Goal: Task Accomplishment & Management: Manage account settings

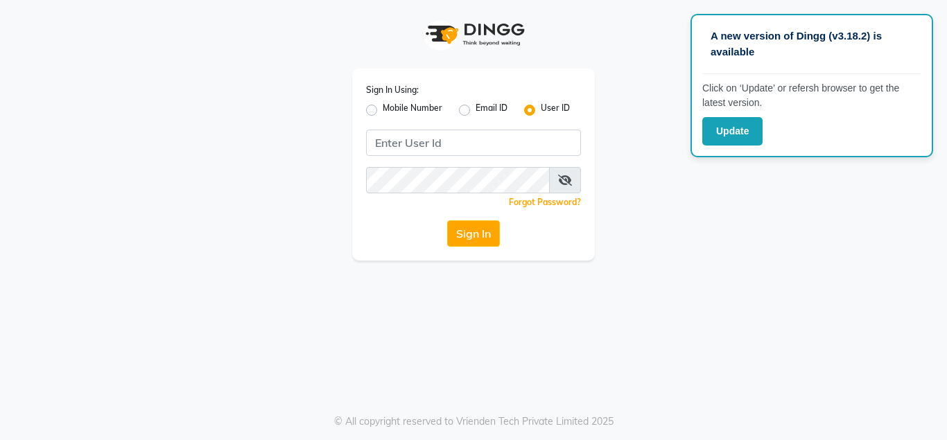
type input "sakurasalon"
click at [466, 236] on button "Sign In" at bounding box center [473, 233] width 53 height 26
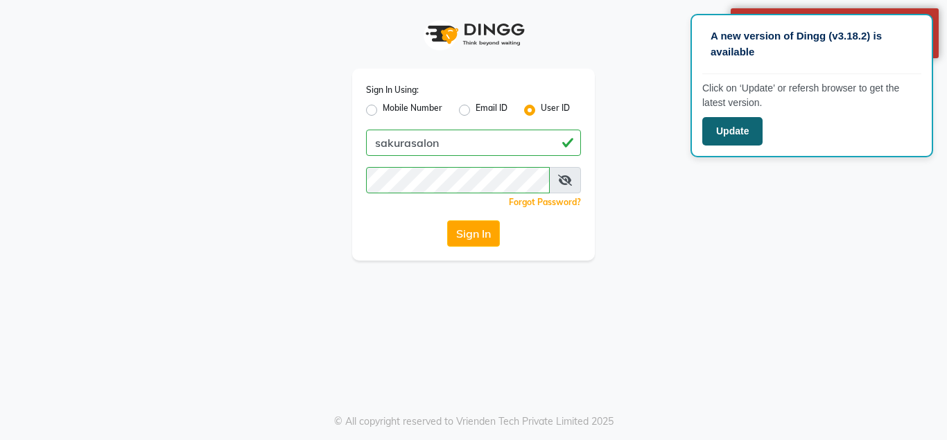
click at [749, 129] on button "Update" at bounding box center [732, 131] width 60 height 28
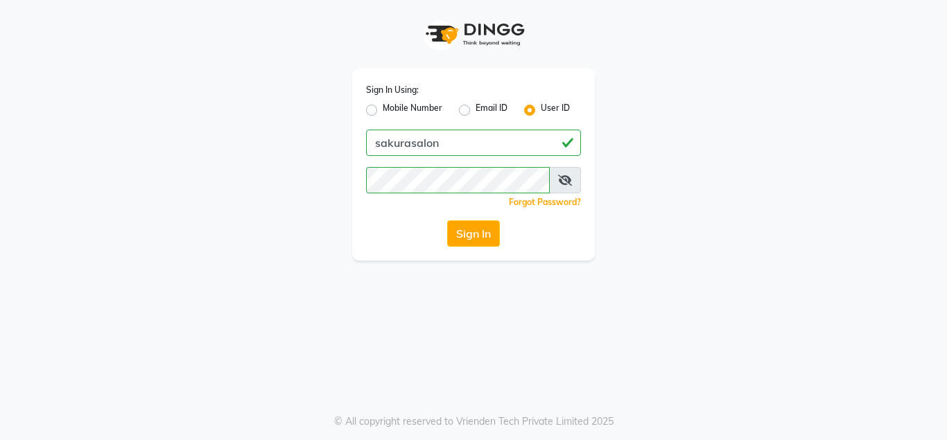
click at [559, 172] on span at bounding box center [565, 180] width 32 height 26
click at [562, 176] on icon at bounding box center [565, 180] width 14 height 11
click at [563, 177] on icon at bounding box center [565, 180] width 12 height 11
click at [565, 177] on icon at bounding box center [565, 180] width 14 height 11
click at [447, 220] on button "Sign In" at bounding box center [473, 233] width 53 height 26
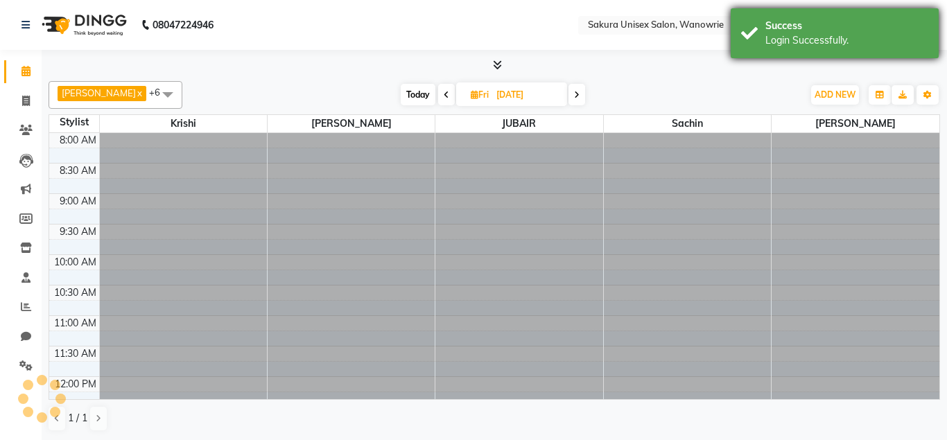
select select "en"
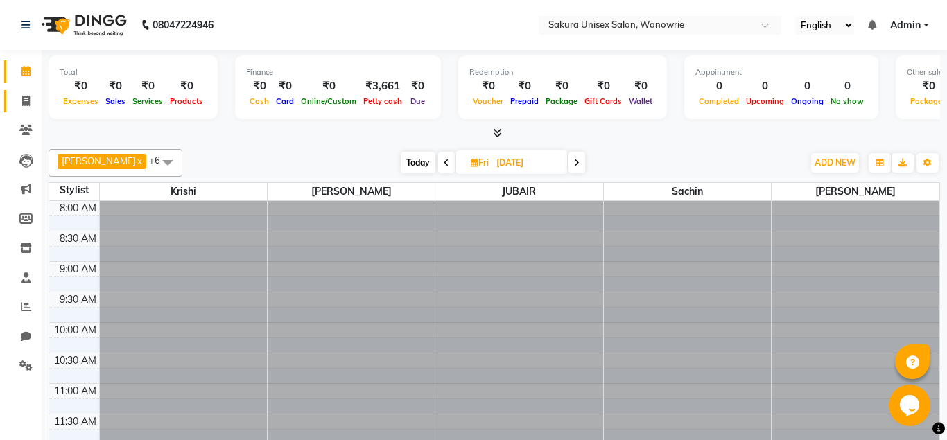
drag, startPoint x: 26, startPoint y: 115, endPoint x: 21, endPoint y: 94, distance: 21.2
click at [24, 114] on li "Invoice" at bounding box center [21, 102] width 42 height 30
click at [21, 93] on link "Invoice" at bounding box center [20, 101] width 33 height 23
select select "7662"
select select "service"
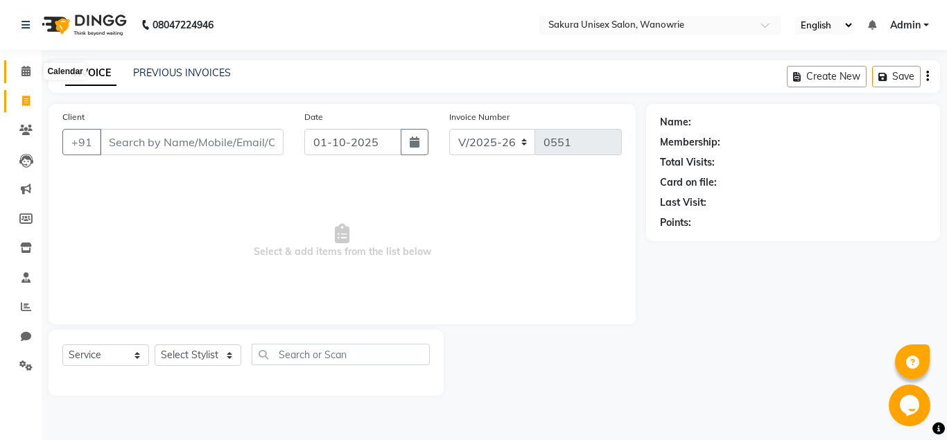
click at [23, 76] on icon at bounding box center [25, 71] width 9 height 10
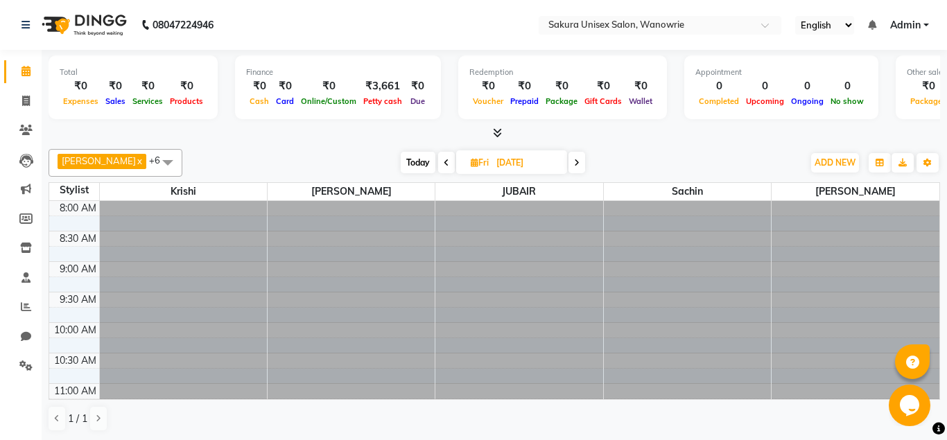
drag, startPoint x: 387, startPoint y: 86, endPoint x: 389, endPoint y: 93, distance: 7.1
click at [389, 86] on div "₹3,661" at bounding box center [383, 86] width 46 height 16
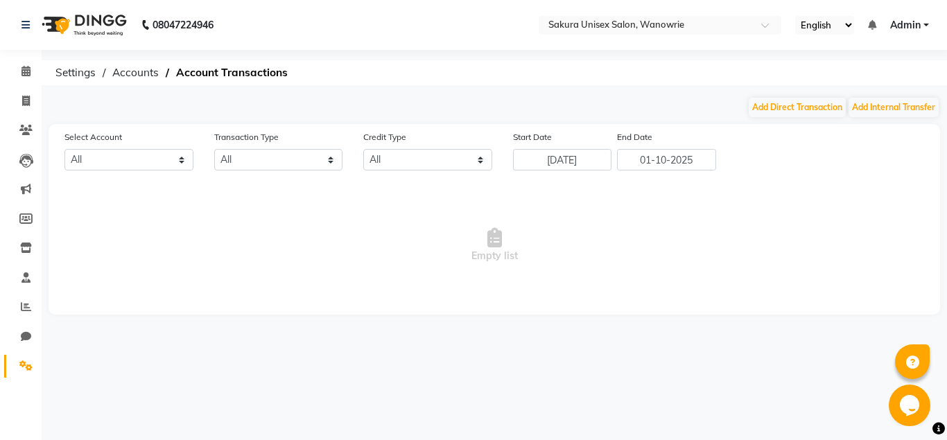
select select "6793"
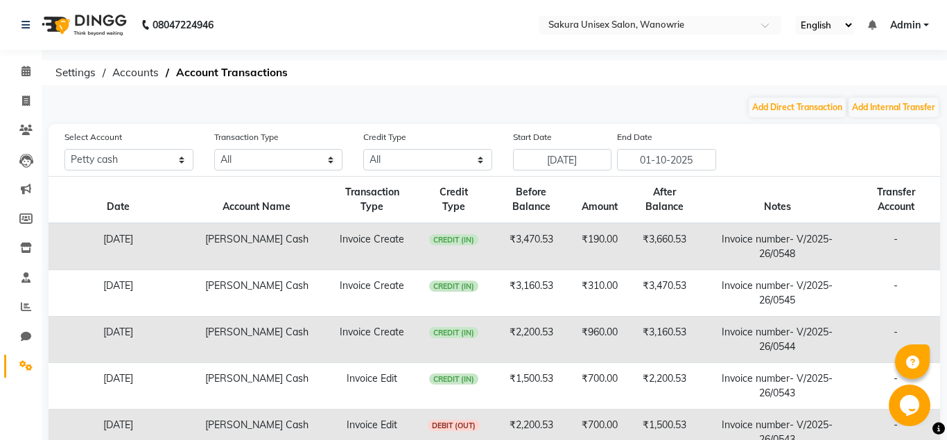
drag, startPoint x: 318, startPoint y: 262, endPoint x: 325, endPoint y: 263, distance: 7.1
click at [319, 263] on td "[PERSON_NAME] Cash" at bounding box center [256, 246] width 139 height 47
click at [674, 234] on td "₹3,660.53" at bounding box center [665, 246] width 78 height 47
click at [792, 112] on button "Add Direct Transaction" at bounding box center [796, 107] width 97 height 19
select select "direct"
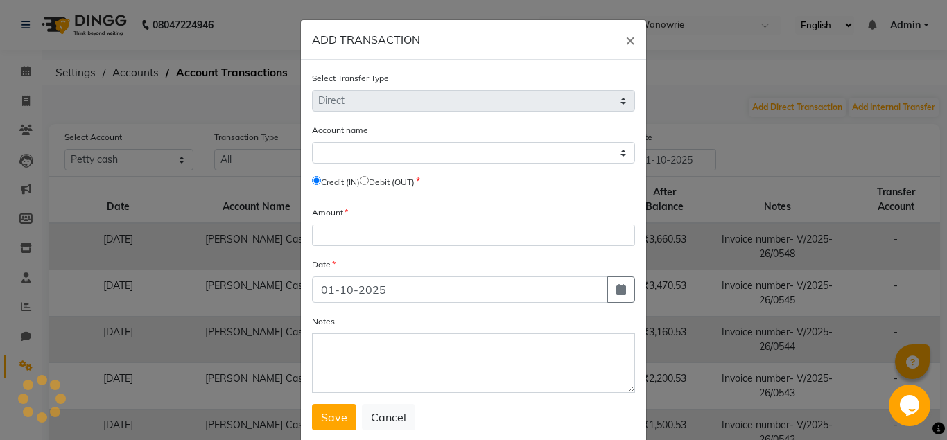
click at [386, 183] on label "Debit (OUT)" at bounding box center [392, 182] width 46 height 12
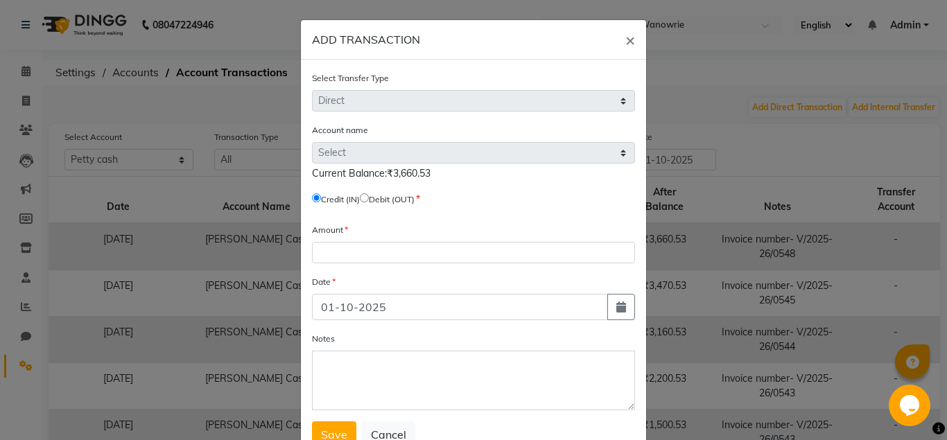
select select "6793"
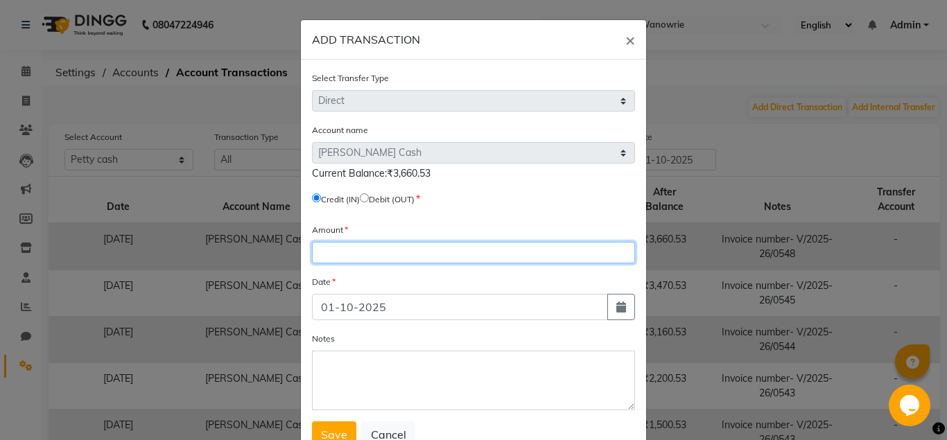
click at [369, 247] on input "number" at bounding box center [473, 252] width 323 height 21
type input "1000"
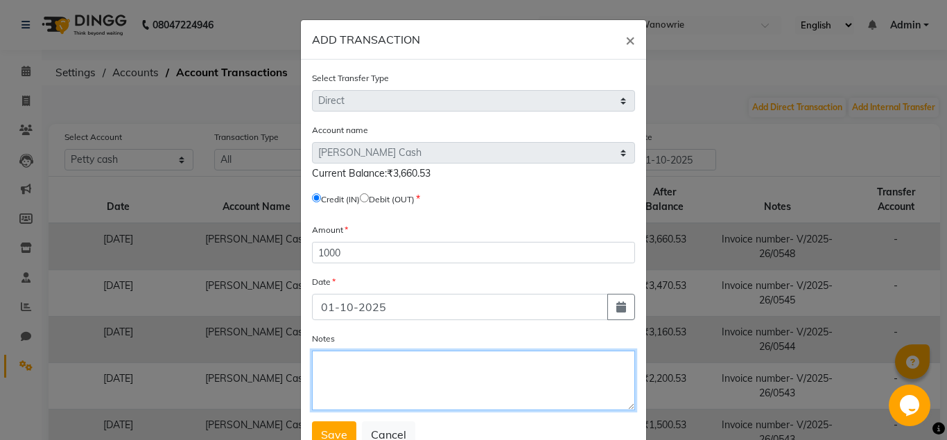
click at [376, 402] on textarea "Notes" at bounding box center [473, 381] width 323 height 60
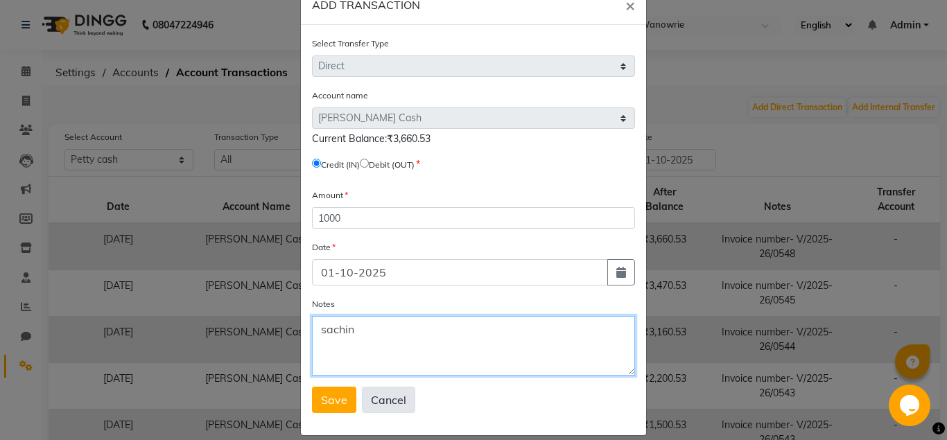
scroll to position [50, 0]
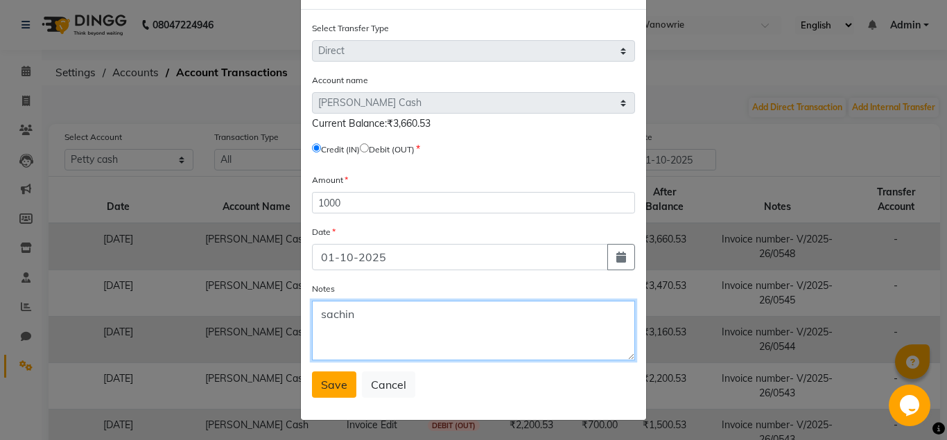
type textarea "sachin"
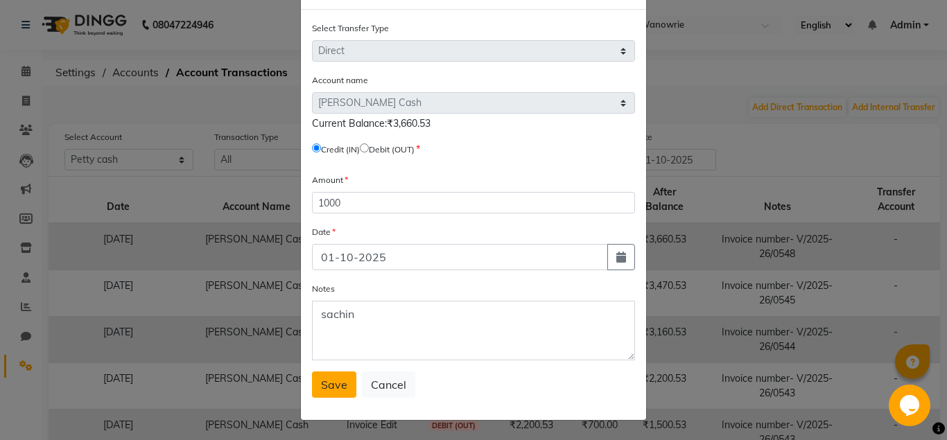
click at [347, 395] on button "Save" at bounding box center [334, 384] width 44 height 26
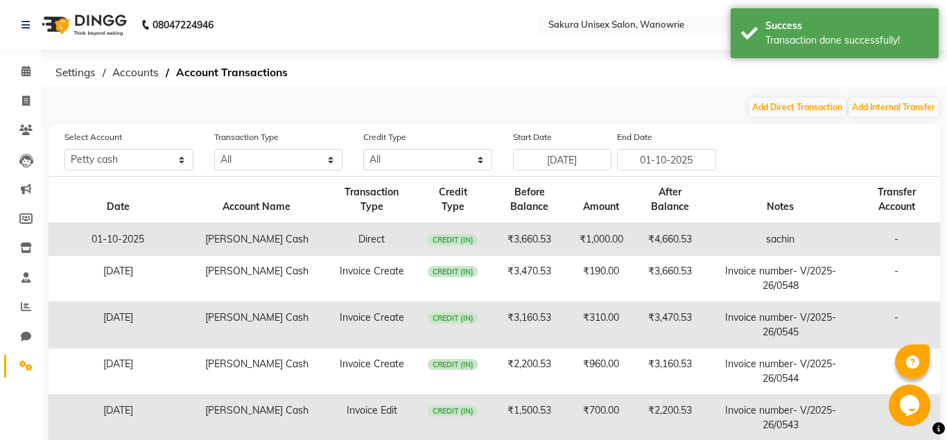
click at [792, 95] on div "08047224946 Select Location × Sakura Unisex Salon, Wanowrie English ENGLISH Esp…" at bounding box center [473, 360] width 947 height 721
click at [762, 105] on button "Add Direct Transaction" at bounding box center [796, 107] width 97 height 19
select select "direct"
select select "6793"
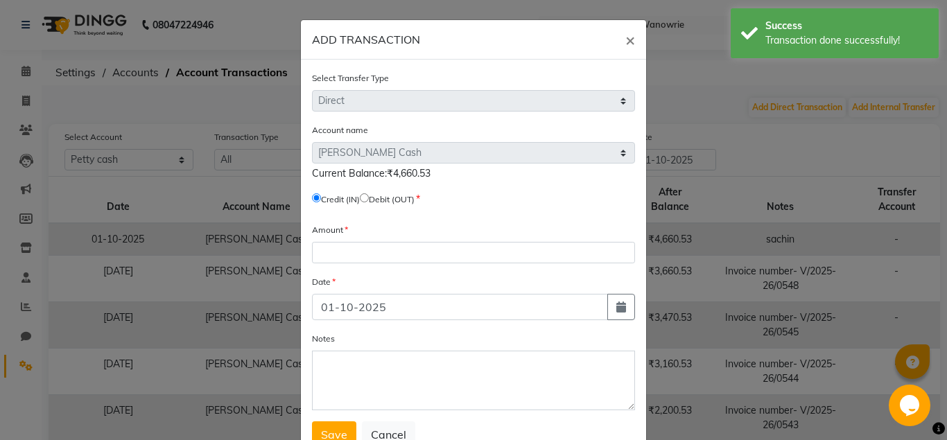
click at [389, 200] on label "Debit (OUT)" at bounding box center [392, 199] width 46 height 12
click at [369, 202] on input "radio" at bounding box center [364, 197] width 9 height 9
radio input "true"
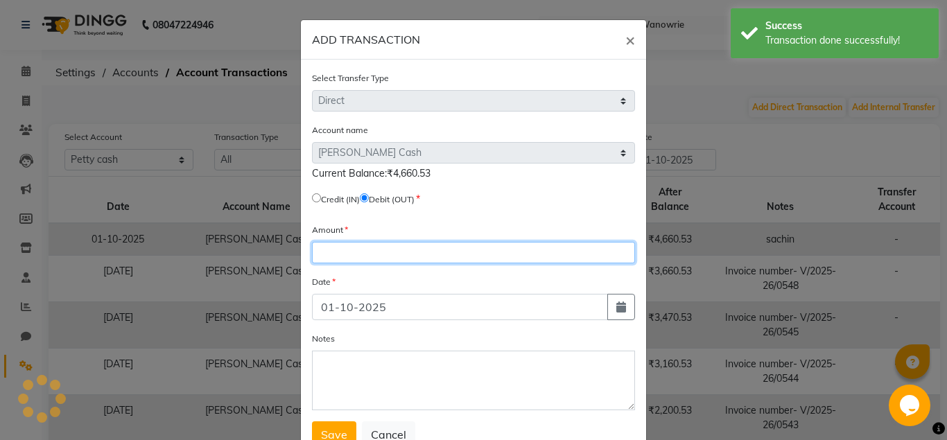
click at [405, 253] on input "number" at bounding box center [473, 252] width 323 height 21
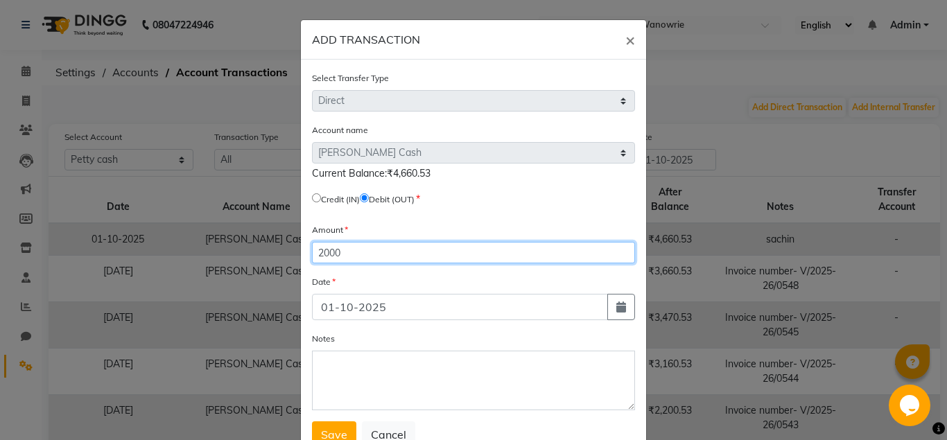
type input "2000"
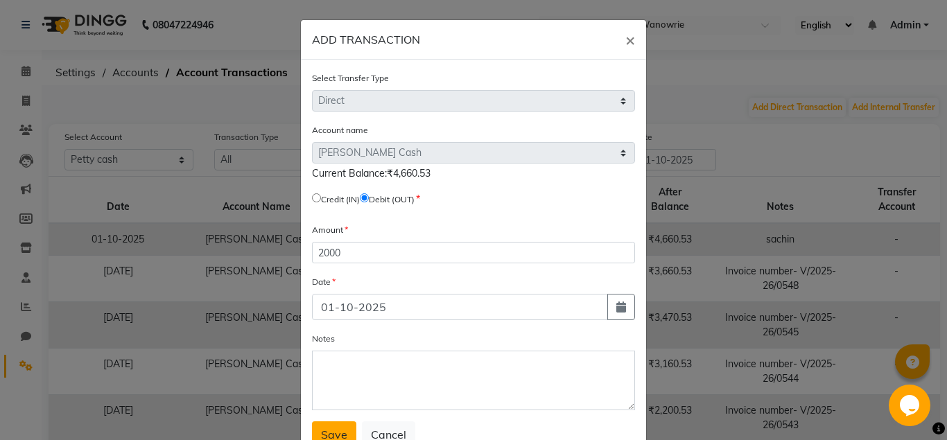
click at [336, 438] on span "Save" at bounding box center [334, 435] width 26 height 14
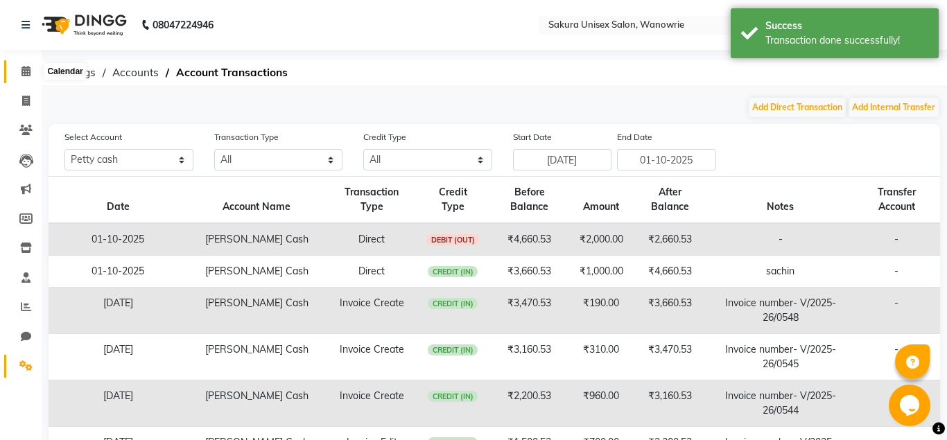
drag, startPoint x: 10, startPoint y: 63, endPoint x: 17, endPoint y: 70, distance: 9.8
click at [10, 64] on link "Calendar" at bounding box center [20, 71] width 33 height 23
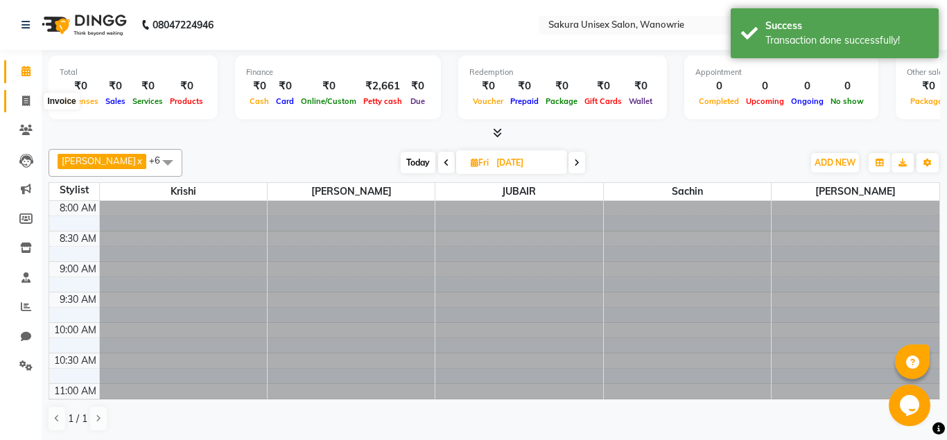
click at [17, 101] on span at bounding box center [26, 102] width 24 height 16
select select "7662"
select select "service"
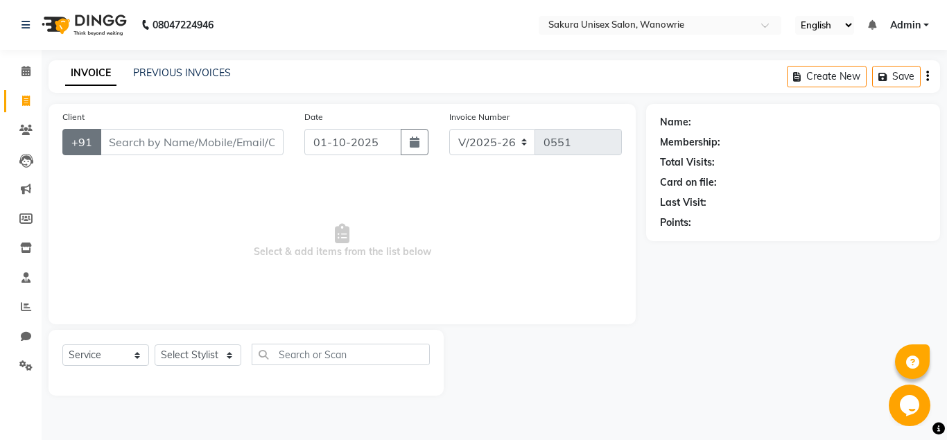
click at [85, 136] on button "+91" at bounding box center [81, 142] width 39 height 26
click at [167, 195] on span "Select & add items from the list below" at bounding box center [341, 241] width 559 height 139
click at [30, 65] on span at bounding box center [26, 72] width 24 height 16
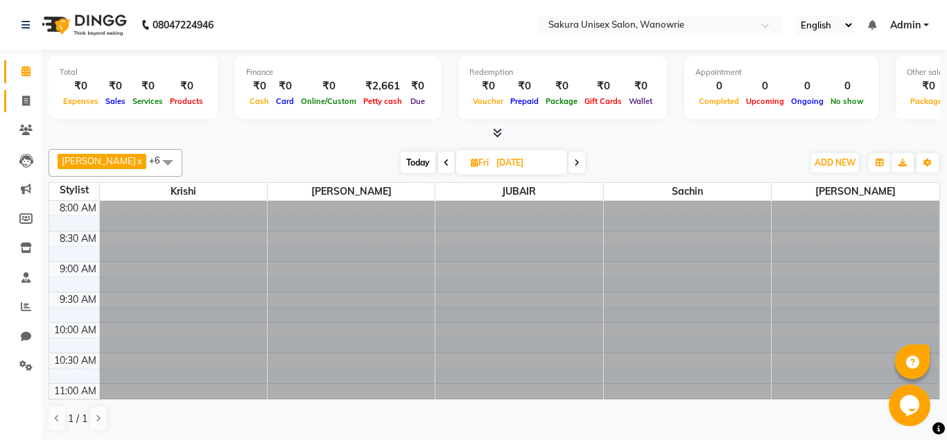
click at [17, 110] on link "Invoice" at bounding box center [20, 101] width 33 height 23
select select "7662"
select select "service"
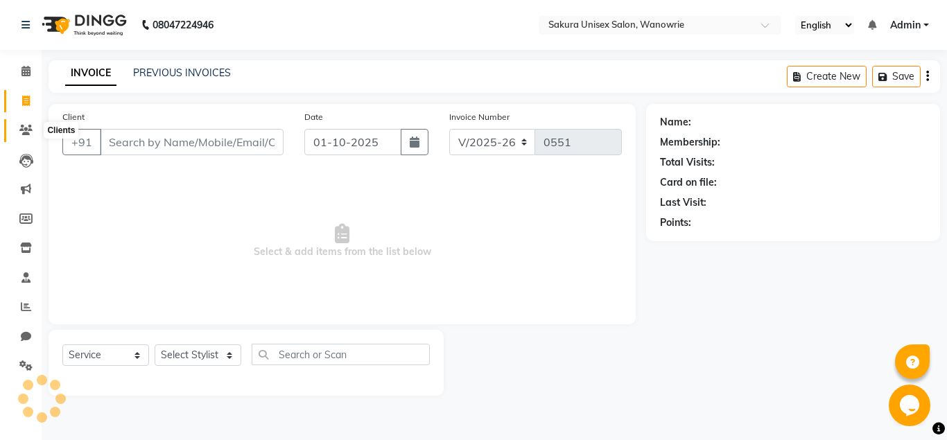
click at [33, 132] on span at bounding box center [26, 131] width 24 height 16
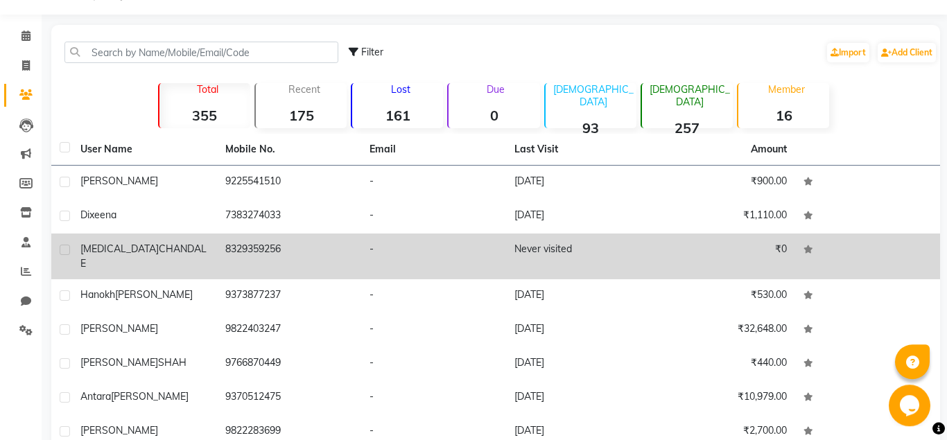
scroll to position [71, 0]
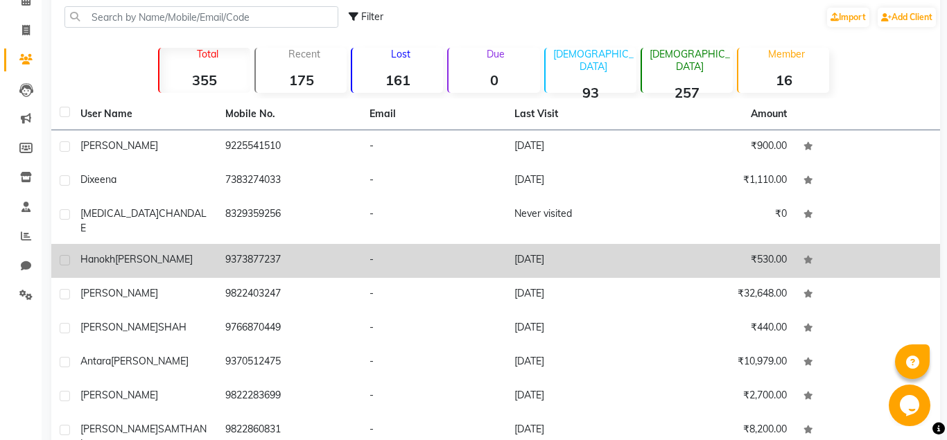
click at [219, 244] on td "9373877237" at bounding box center [289, 261] width 145 height 34
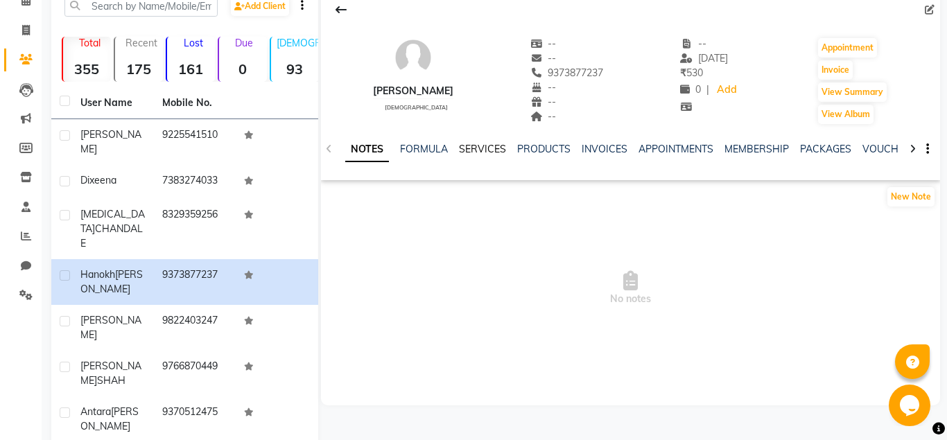
click at [486, 155] on link "SERVICES" at bounding box center [482, 149] width 47 height 12
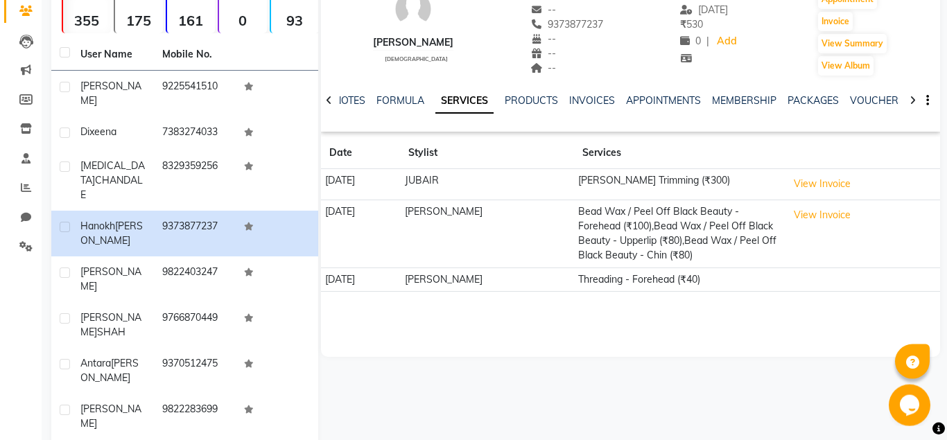
scroll to position [141, 0]
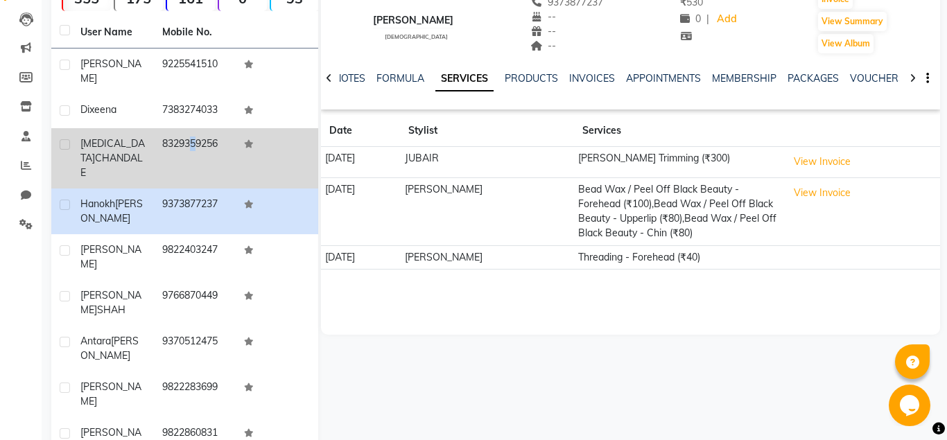
click at [183, 146] on td "8329359256" at bounding box center [195, 158] width 82 height 60
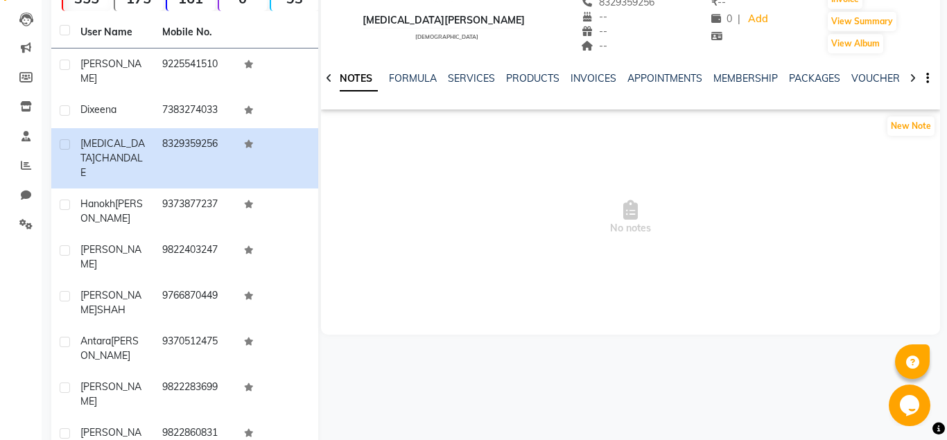
click at [449, 85] on div "SERVICES" at bounding box center [471, 78] width 47 height 15
click at [452, 80] on link "SERVICES" at bounding box center [471, 78] width 47 height 12
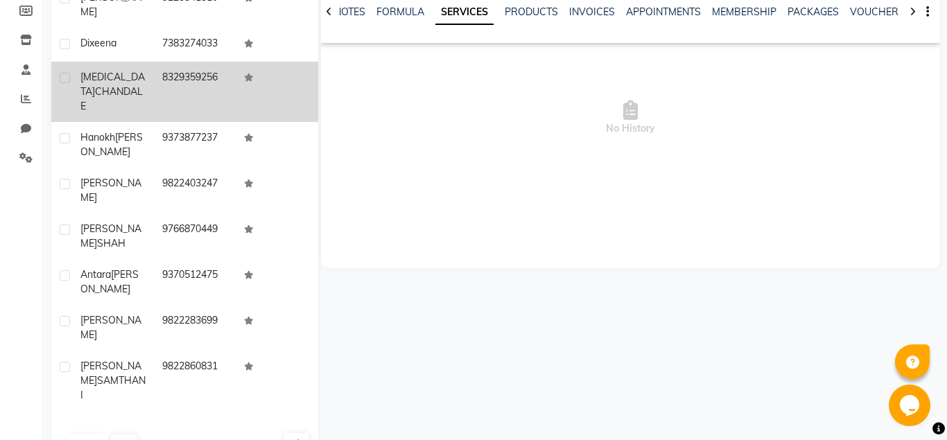
scroll to position [67, 0]
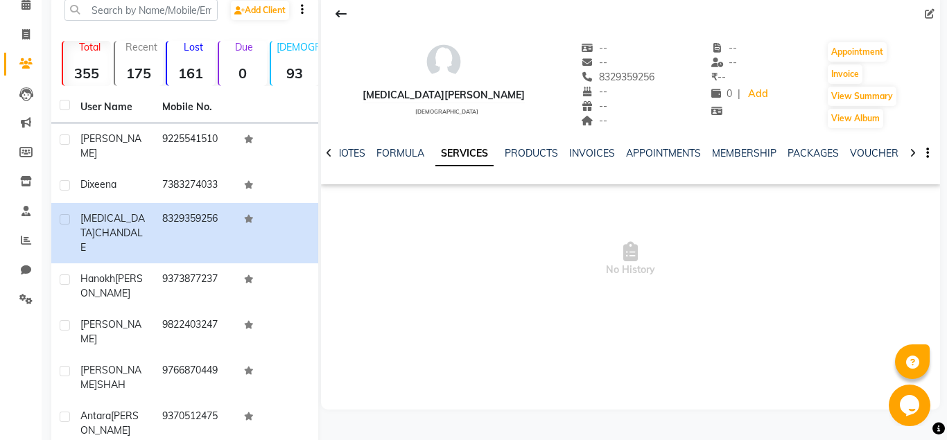
drag, startPoint x: 608, startPoint y: 74, endPoint x: 563, endPoint y: 69, distance: 45.4
click at [581, 69] on div "-- -- [PHONE_NUMBER] Mobile No. -- -- --" at bounding box center [617, 85] width 73 height 89
click at [605, 125] on div "--" at bounding box center [617, 121] width 73 height 15
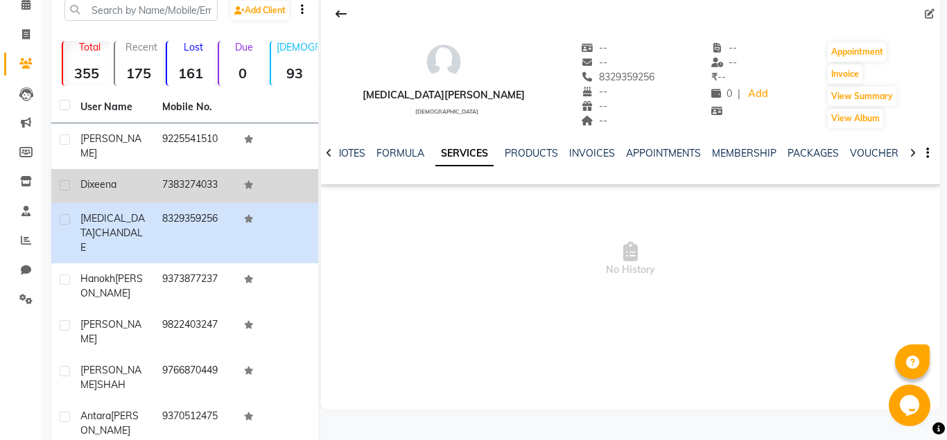
click at [135, 179] on div "dixeena" at bounding box center [112, 184] width 65 height 15
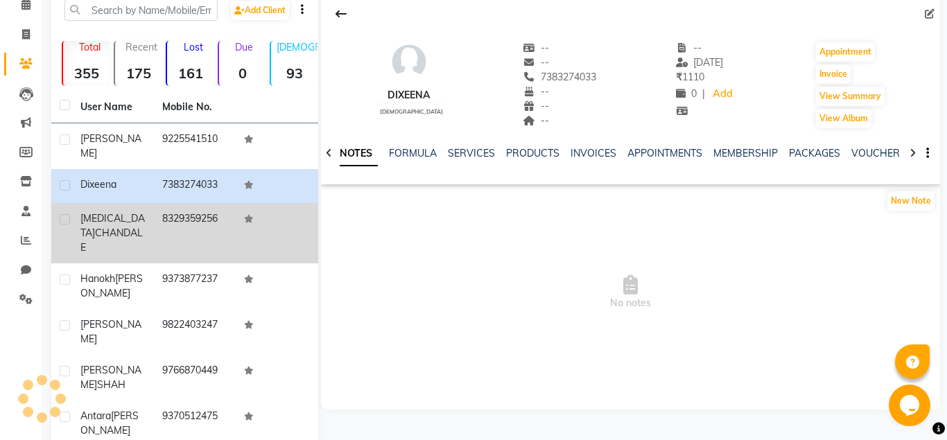
click at [114, 211] on div "[MEDICAL_DATA][PERSON_NAME]" at bounding box center [112, 233] width 65 height 44
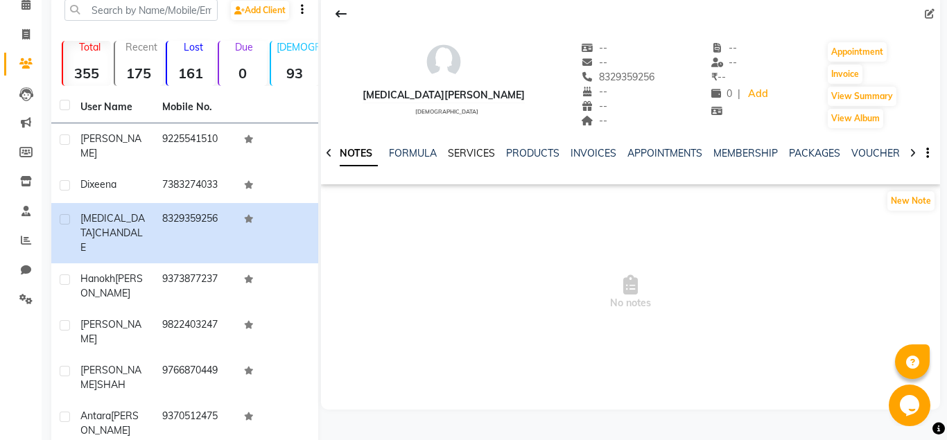
click at [447, 161] on div "NOTES FORMULA SERVICES PRODUCTS INVOICES APPOINTMENTS MEMBERSHIP PACKAGES VOUCH…" at bounding box center [613, 159] width 537 height 26
click at [466, 159] on link "SERVICES" at bounding box center [471, 153] width 47 height 12
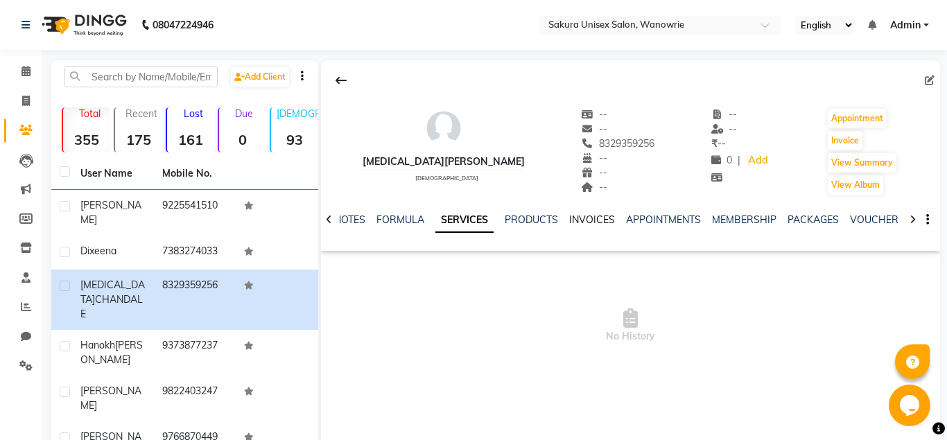
click at [590, 217] on link "INVOICES" at bounding box center [592, 219] width 46 height 12
click at [20, 85] on li "Calendar" at bounding box center [21, 72] width 42 height 30
click at [21, 88] on li "Invoice" at bounding box center [21, 102] width 42 height 30
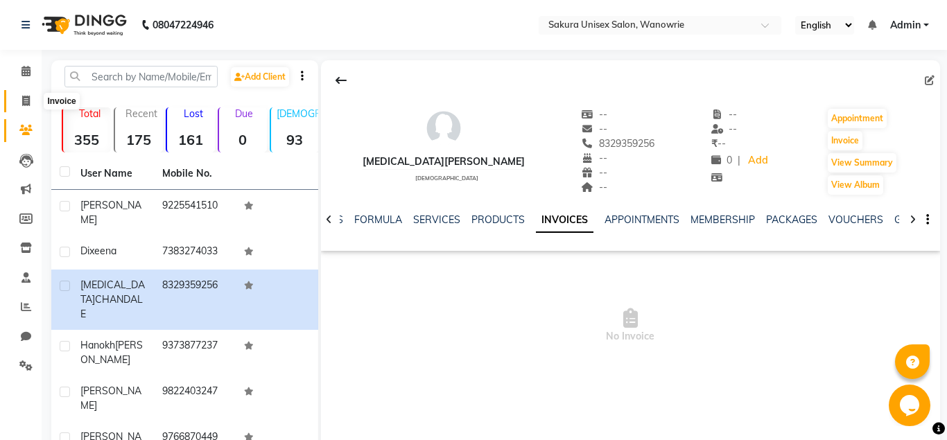
click at [22, 98] on icon at bounding box center [26, 101] width 8 height 10
select select "7662"
select select "service"
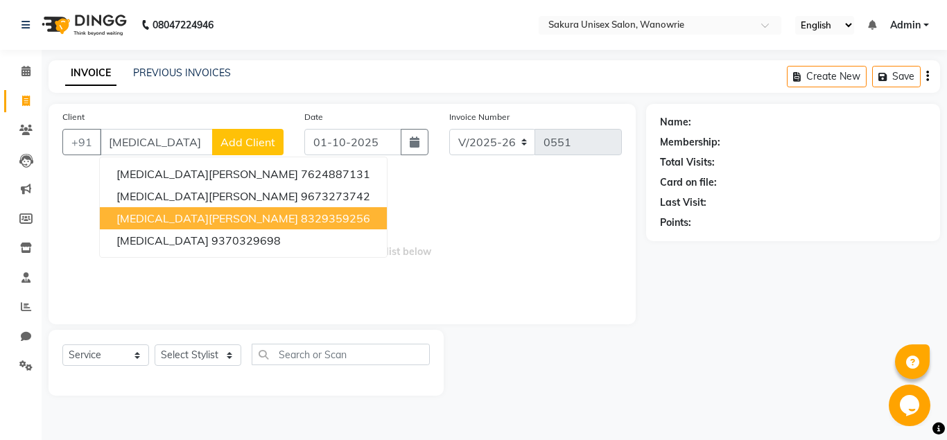
click at [170, 218] on span "[MEDICAL_DATA][PERSON_NAME]" at bounding box center [207, 218] width 182 height 14
type input "8329359256"
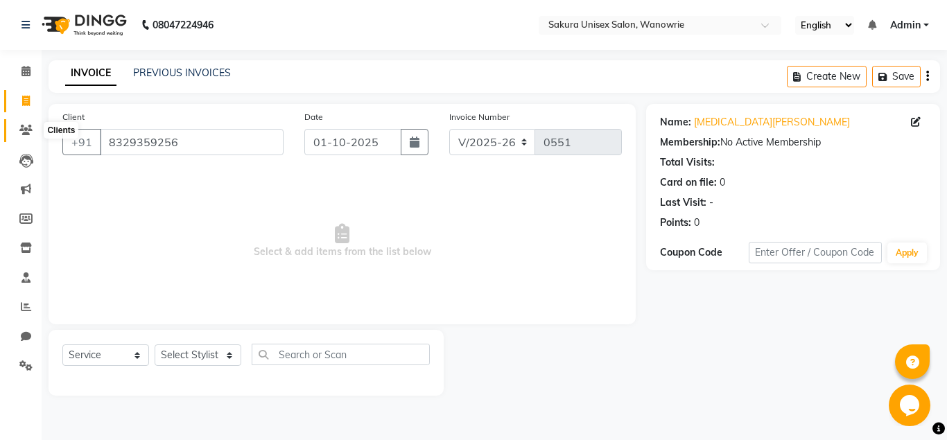
click at [23, 129] on icon at bounding box center [25, 130] width 13 height 10
click at [156, 72] on link "PREVIOUS INVOICES" at bounding box center [182, 73] width 98 height 12
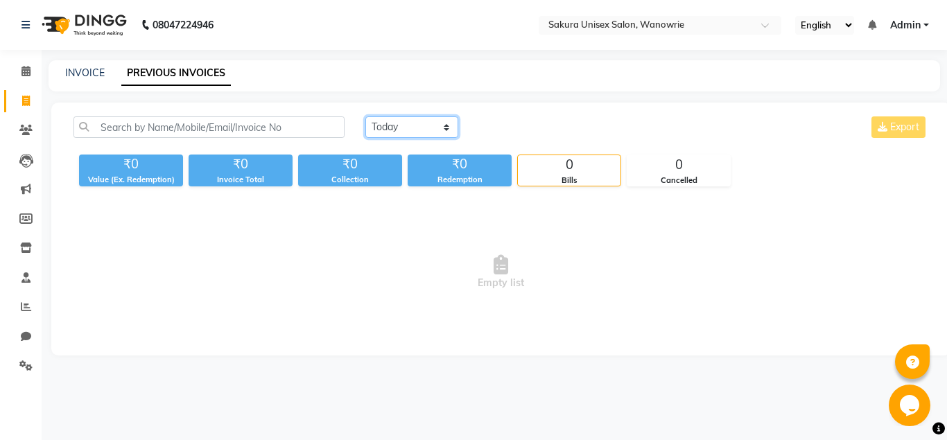
select select "[DATE]"
click option "[DATE]" at bounding box center [0, 0] width 0 height 0
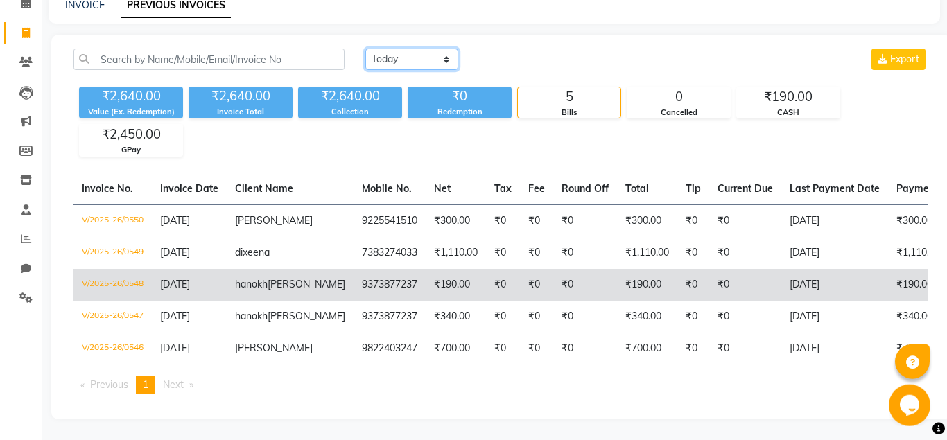
scroll to position [96, 0]
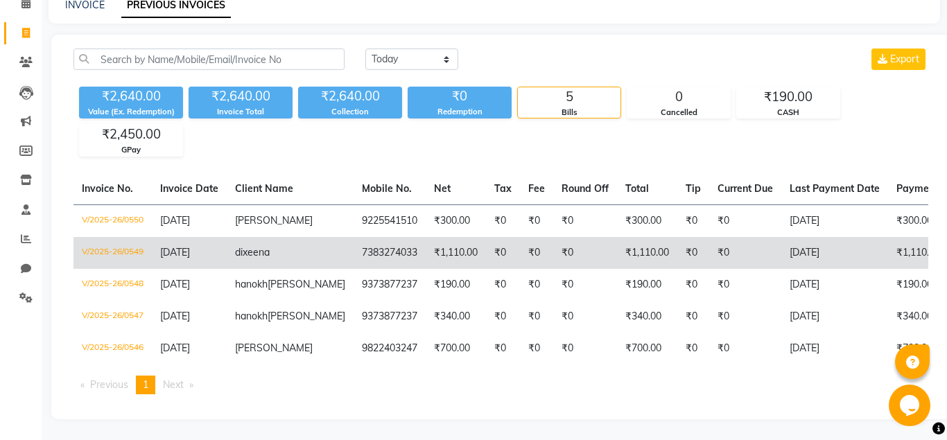
drag, startPoint x: 428, startPoint y: 324, endPoint x: 500, endPoint y: 237, distance: 113.7
click at [500, 237] on tbody "V/2025-26/0550 [DATE] [PERSON_NAME] 9225541510 ₹300.00 ₹0 ₹0 ₹0 ₹300.00 ₹0 ₹0 […" at bounding box center [655, 284] width 1164 height 160
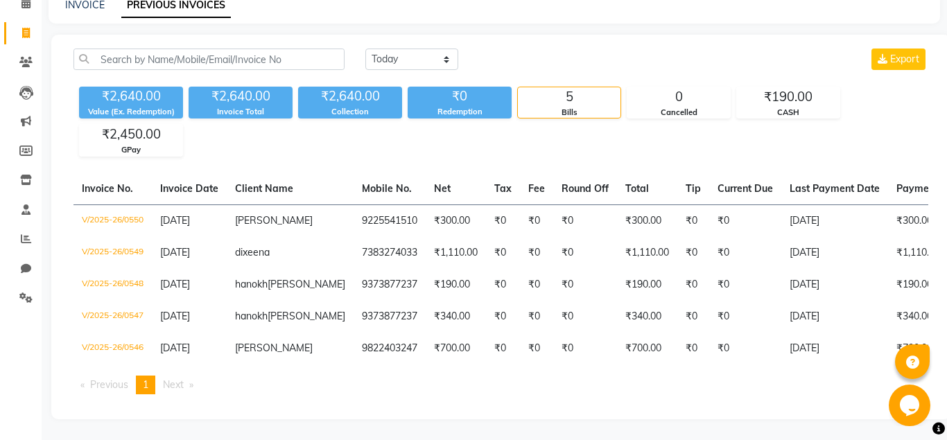
click at [497, 380] on ul "Previous page 1 / 1 You're on page 1 Next page" at bounding box center [500, 385] width 855 height 19
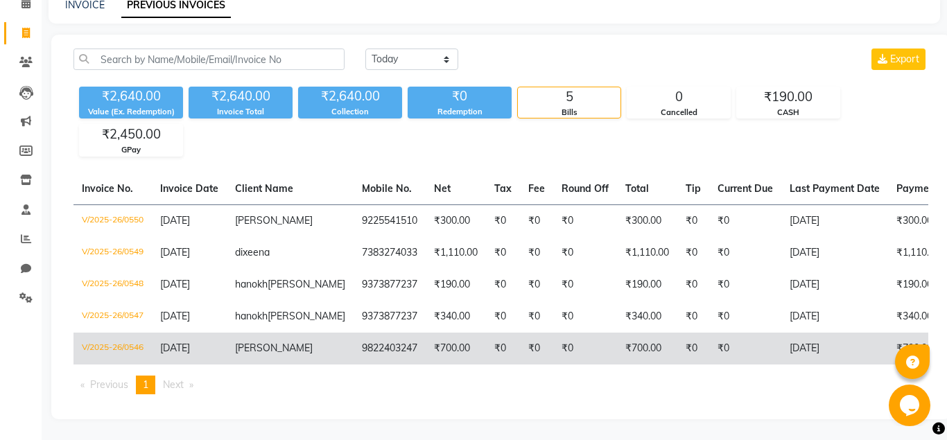
click at [564, 338] on td "₹0" at bounding box center [585, 349] width 64 height 32
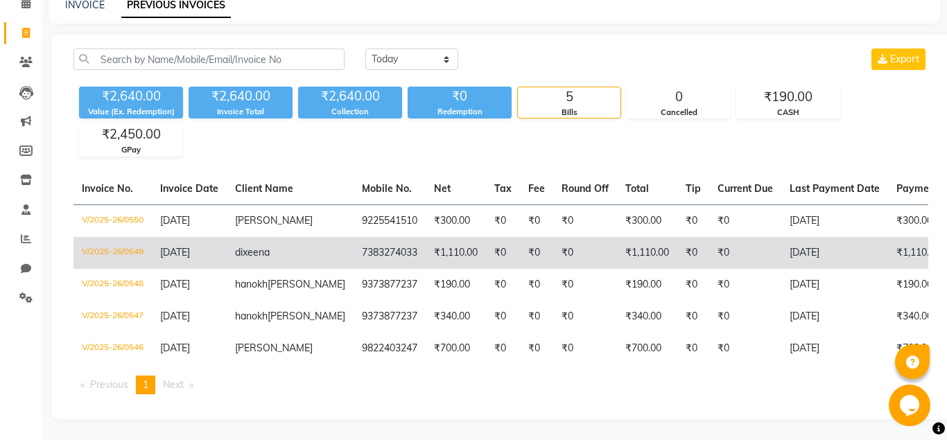
click at [261, 246] on span "dixeena" at bounding box center [252, 252] width 35 height 12
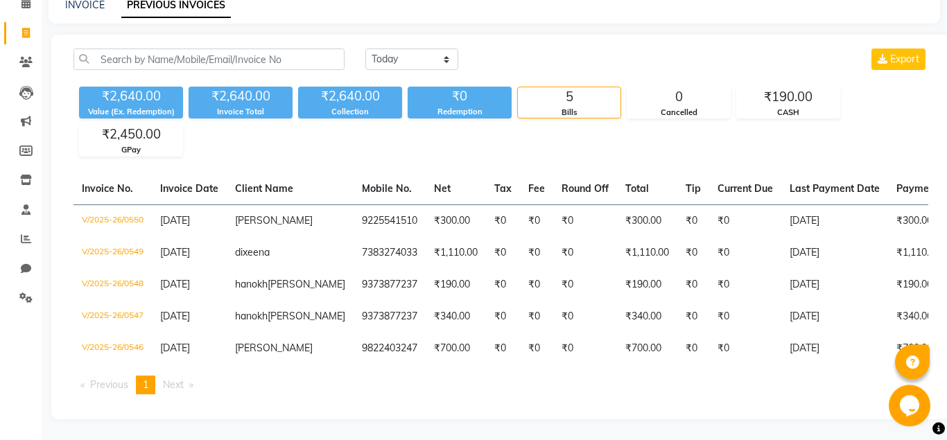
scroll to position [0, 0]
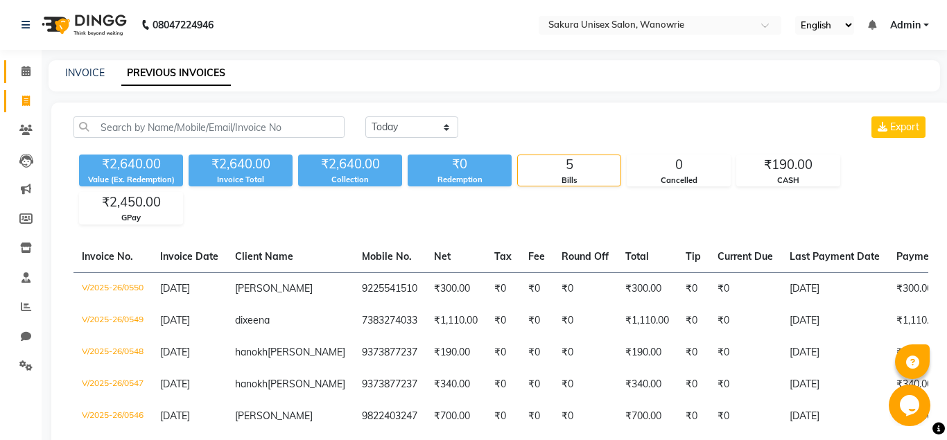
drag, startPoint x: 24, startPoint y: 59, endPoint x: 28, endPoint y: 71, distance: 13.1
click at [27, 63] on li "Calendar" at bounding box center [21, 72] width 42 height 30
drag, startPoint x: 32, startPoint y: 76, endPoint x: 39, endPoint y: 78, distance: 7.2
click at [32, 76] on span at bounding box center [26, 72] width 24 height 16
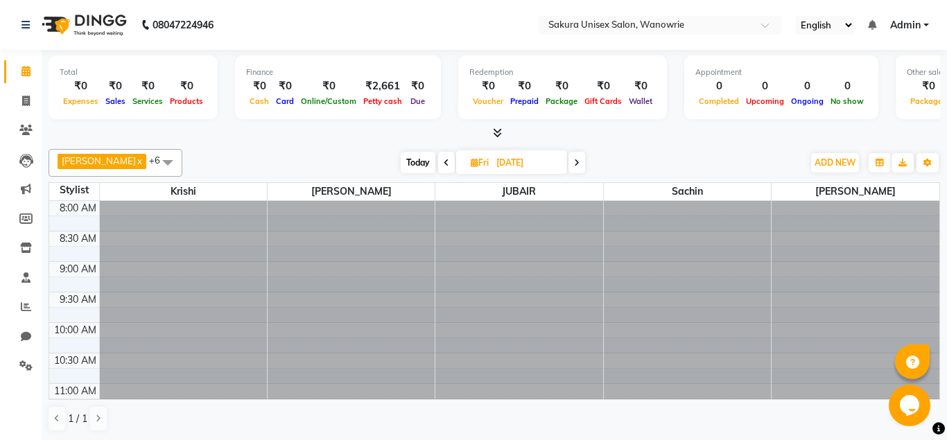
click at [40, 113] on li "Invoice" at bounding box center [21, 102] width 42 height 30
click at [27, 98] on icon at bounding box center [26, 101] width 8 height 10
select select "7662"
select select "service"
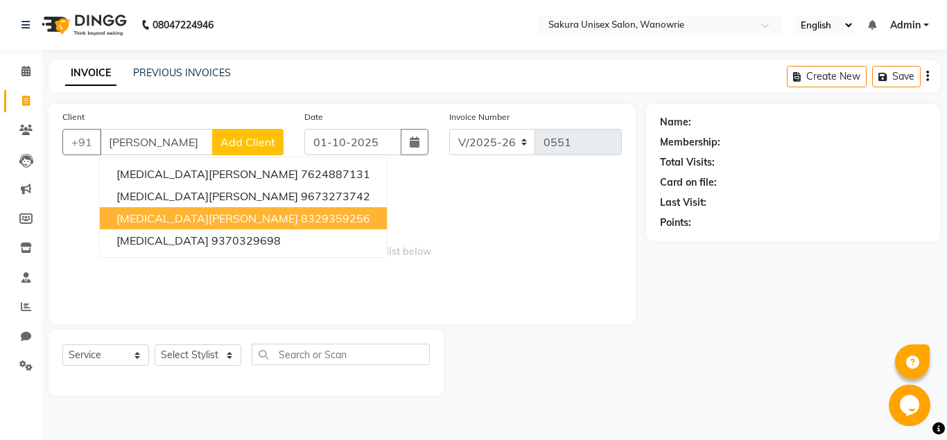
click at [169, 213] on span "[MEDICAL_DATA][PERSON_NAME]" at bounding box center [207, 218] width 182 height 14
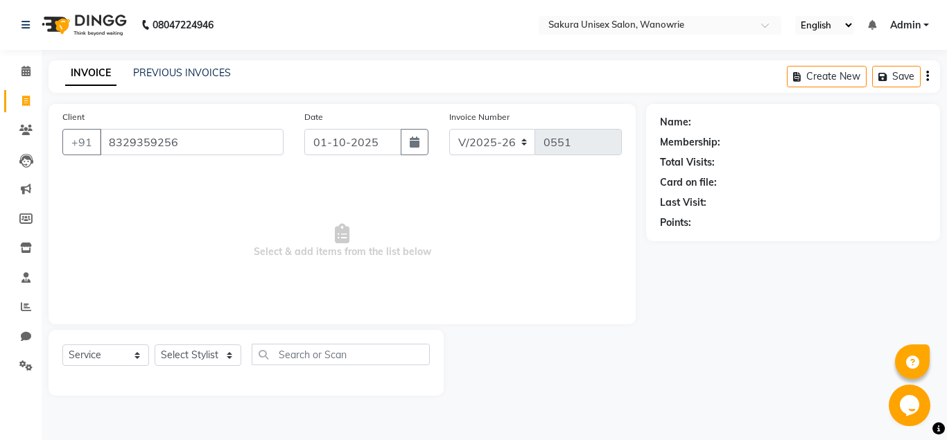
type input "8329359256"
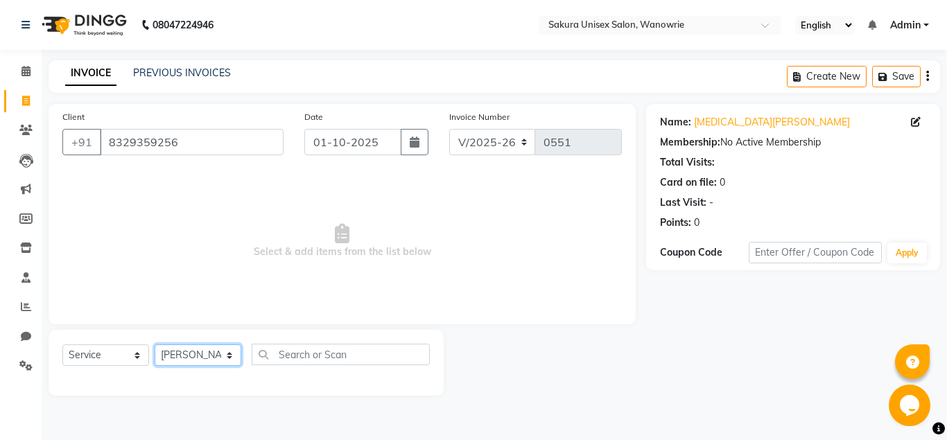
click option "[PERSON_NAME]" at bounding box center [0, 0] width 0 height 0
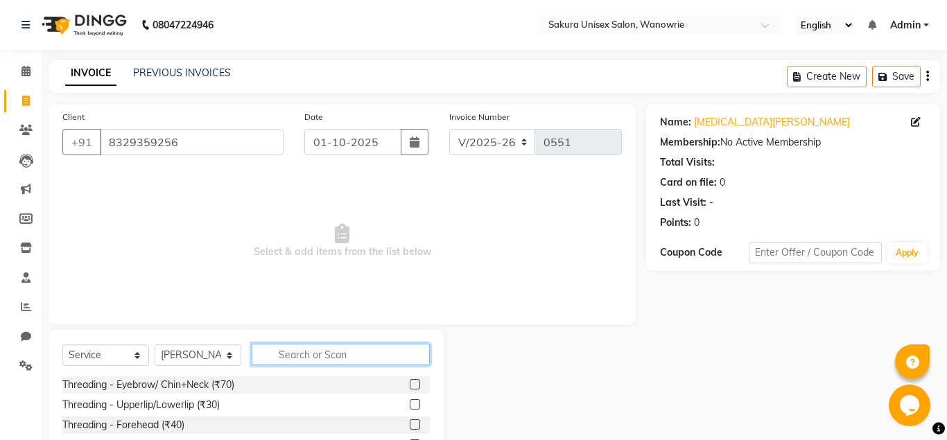
click at [306, 356] on input "text" at bounding box center [341, 354] width 178 height 21
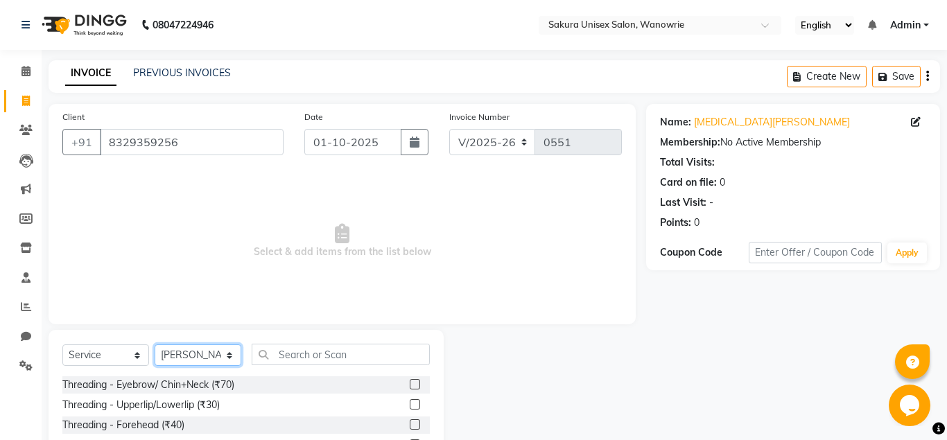
select select "87943"
click option "sachin" at bounding box center [0, 0] width 0 height 0
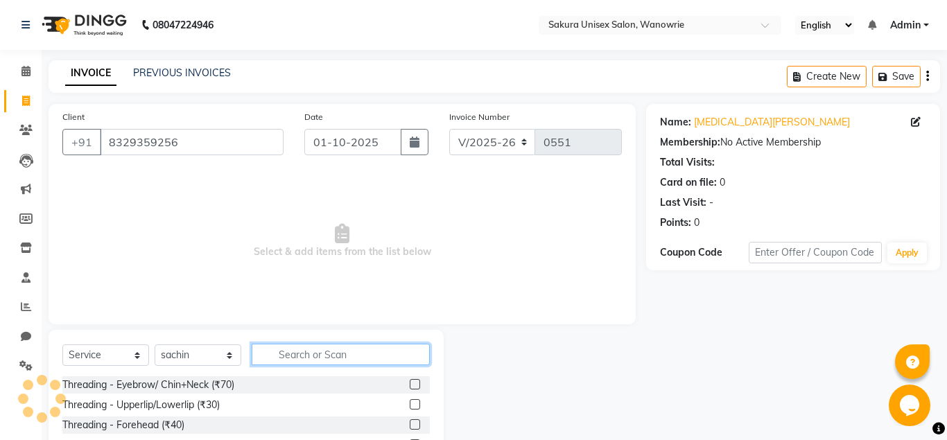
click at [272, 347] on input "text" at bounding box center [341, 354] width 178 height 21
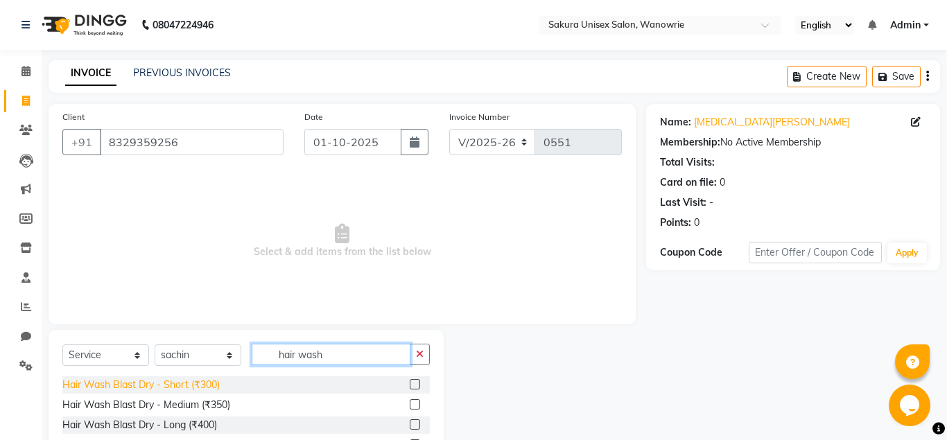
type input "hair wash"
click at [217, 382] on div "Hair Wash Blast Dry - Short (₹300)" at bounding box center [140, 385] width 157 height 15
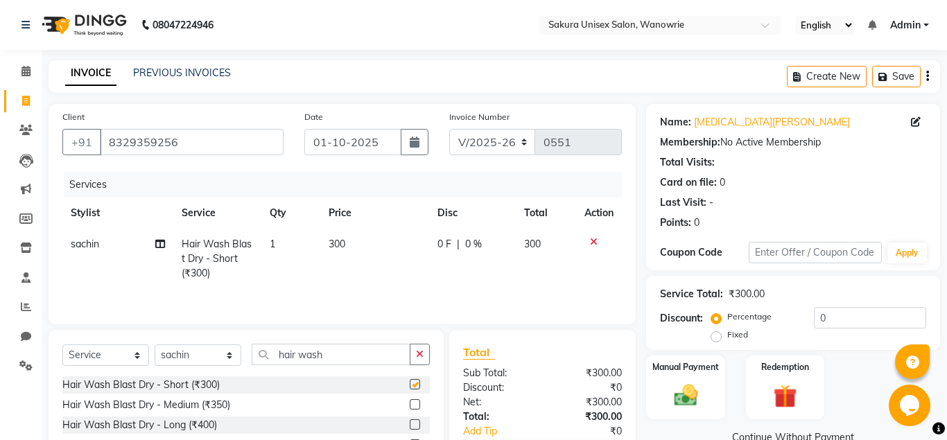
checkbox input "false"
click at [404, 353] on input "hair wash" at bounding box center [331, 354] width 159 height 21
click at [419, 349] on button "button" at bounding box center [420, 354] width 20 height 21
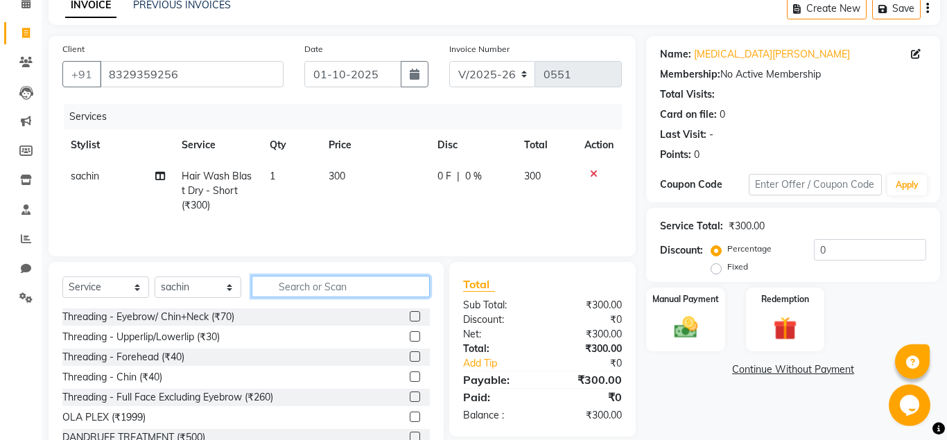
scroll to position [71, 0]
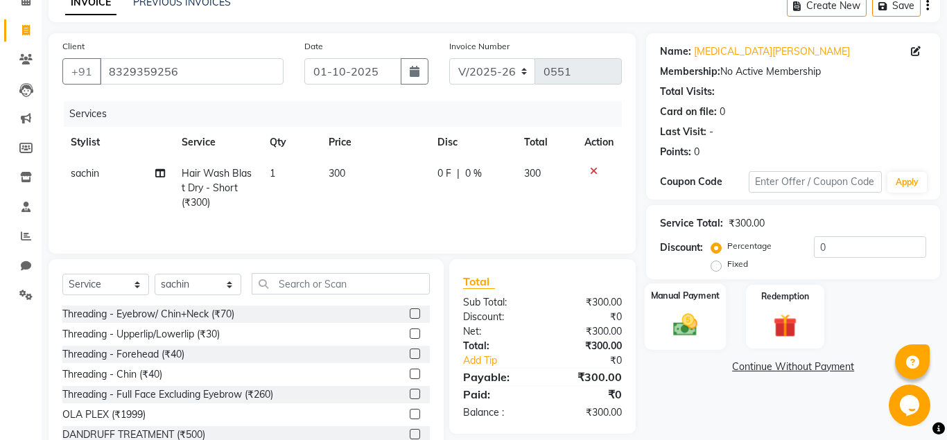
click at [660, 296] on label "Manual Payment" at bounding box center [685, 295] width 69 height 13
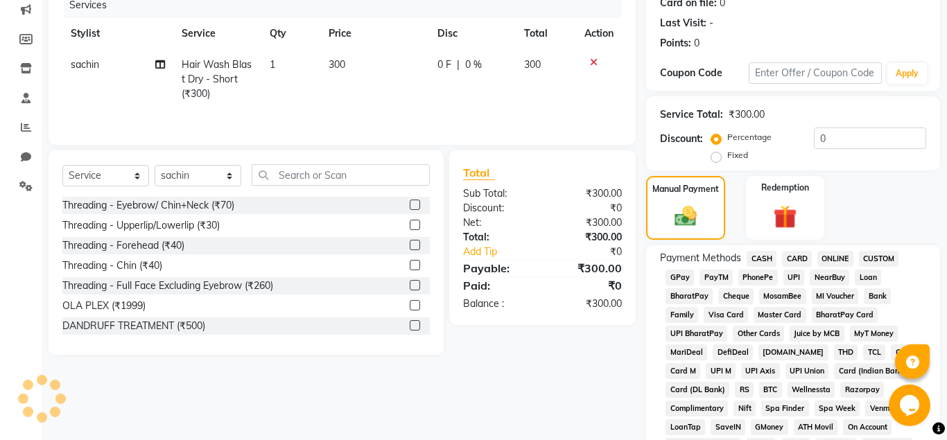
scroll to position [283, 0]
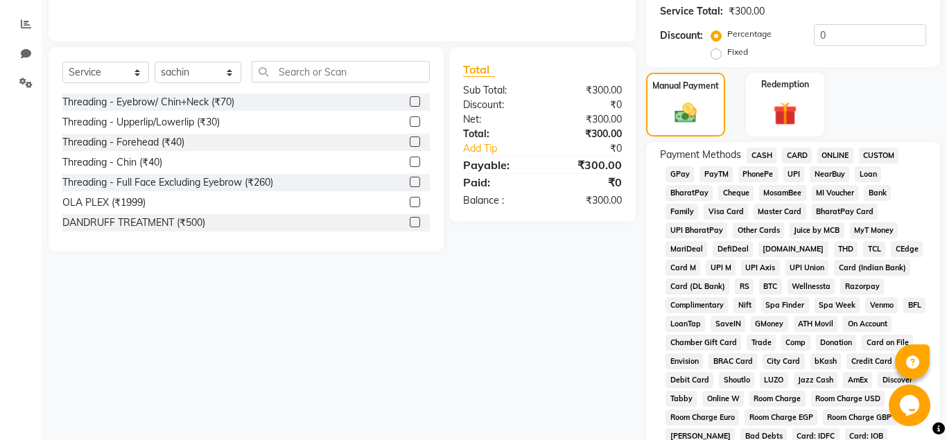
click at [846, 152] on span "ONLINE" at bounding box center [835, 156] width 36 height 16
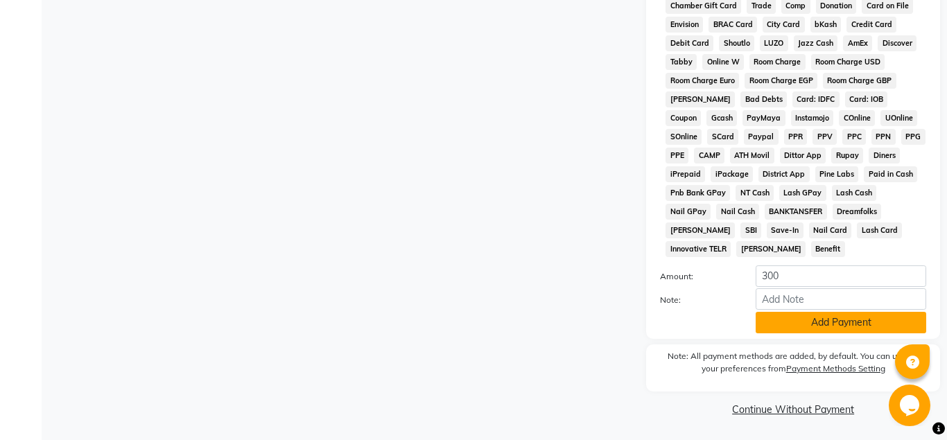
click at [820, 323] on button "Add Payment" at bounding box center [840, 322] width 170 height 21
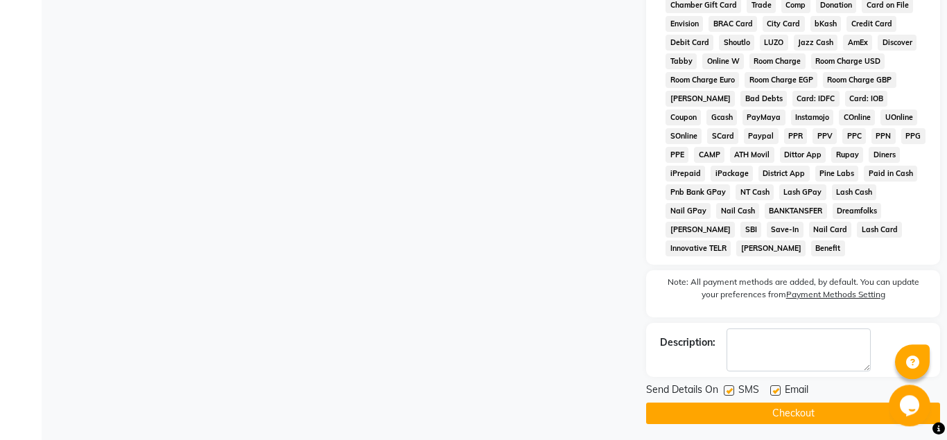
scroll to position [625, 0]
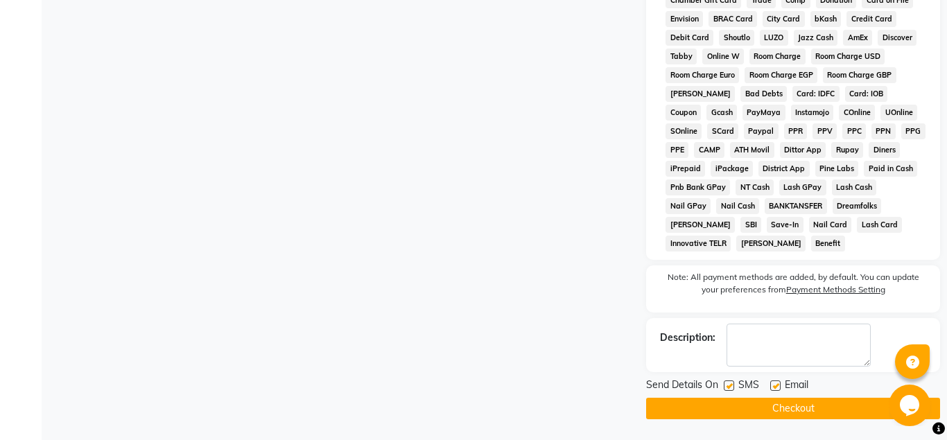
click at [832, 414] on button "Checkout" at bounding box center [793, 408] width 294 height 21
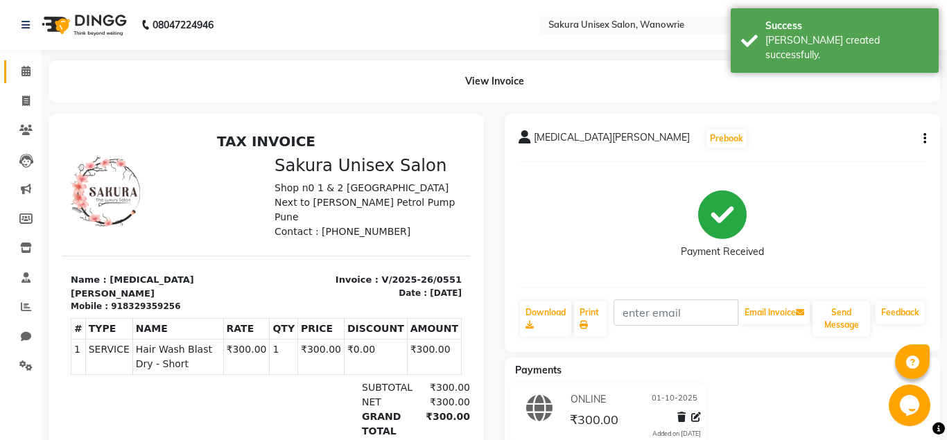
click at [8, 69] on link "Calendar" at bounding box center [20, 71] width 33 height 23
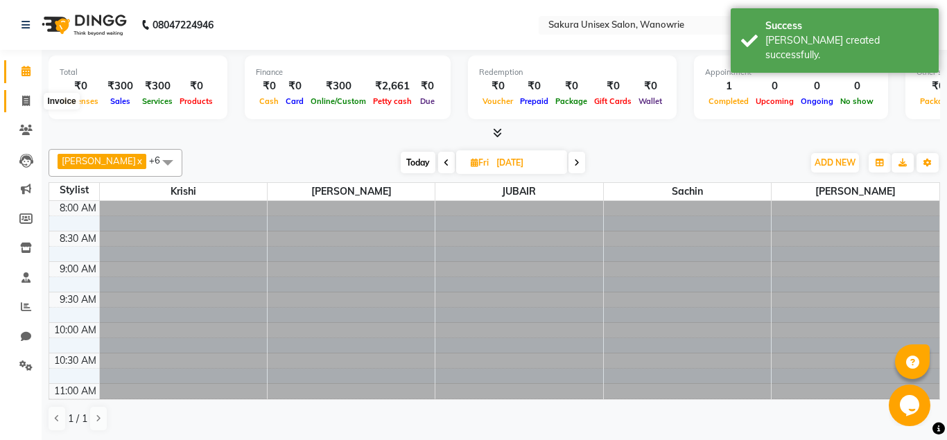
click at [17, 97] on span at bounding box center [26, 102] width 24 height 16
select select "7662"
select select "service"
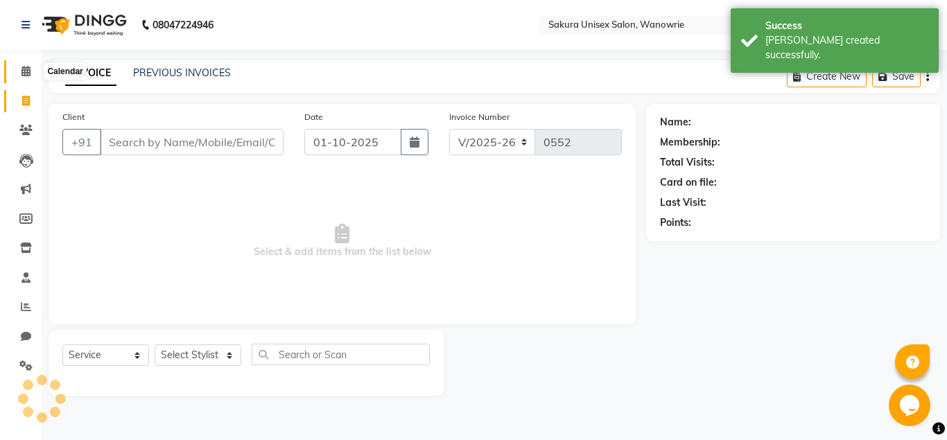
click at [18, 79] on span at bounding box center [26, 72] width 24 height 16
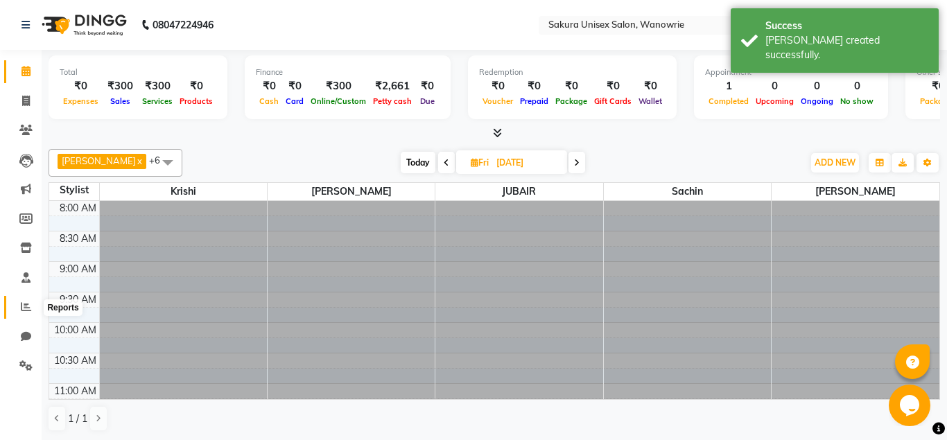
click at [30, 307] on icon at bounding box center [26, 306] width 10 height 10
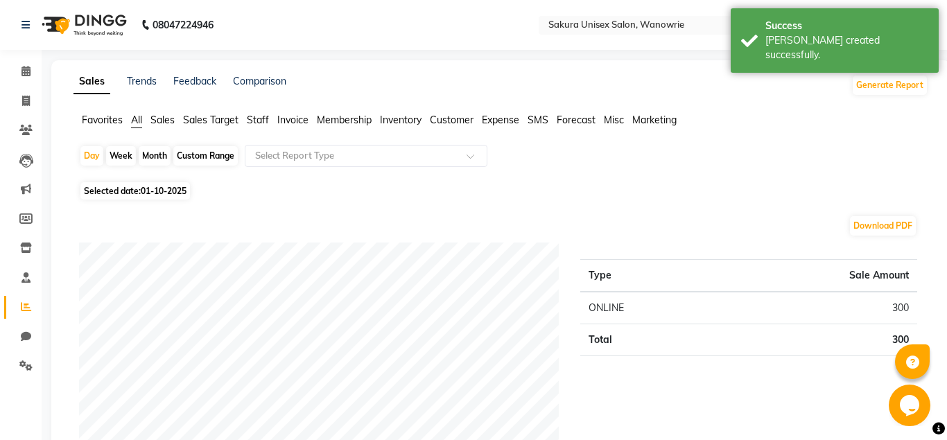
click at [260, 133] on div "Favorites All Sales Sales Target Staff Invoice Membership Inventory Customer Ex…" at bounding box center [500, 126] width 875 height 26
click at [260, 127] on li "Staff" at bounding box center [258, 120] width 22 height 15
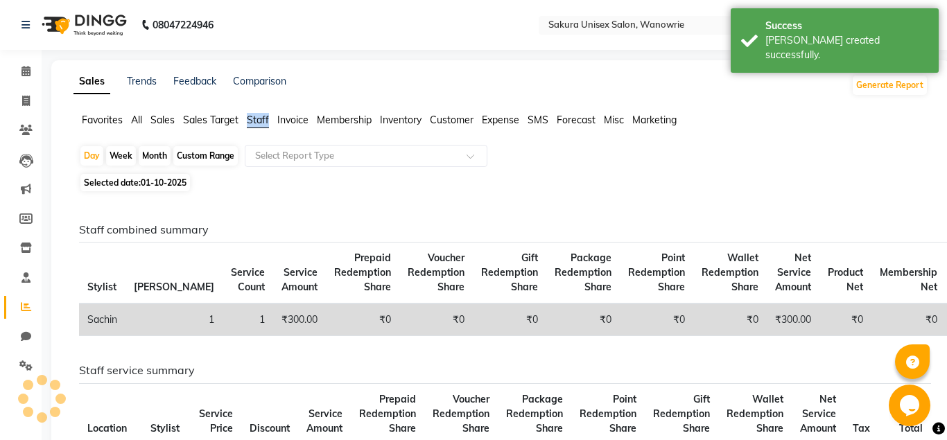
click at [259, 124] on span "Staff" at bounding box center [258, 120] width 22 height 12
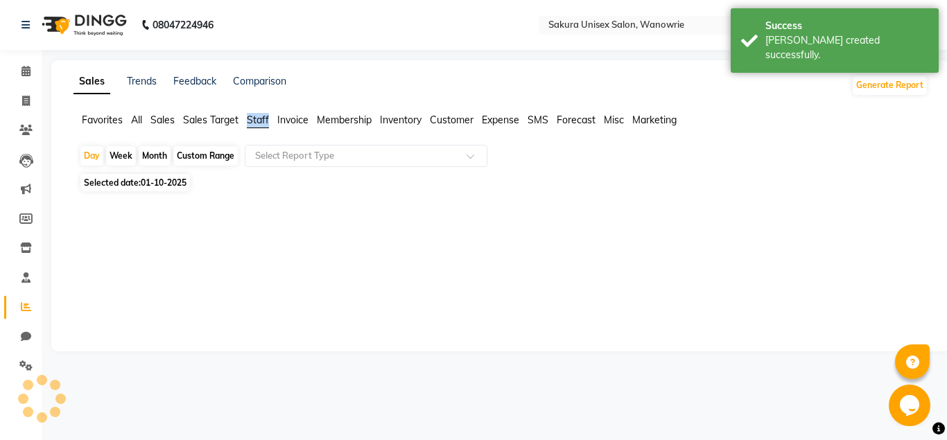
click at [258, 119] on span "Staff" at bounding box center [258, 120] width 22 height 12
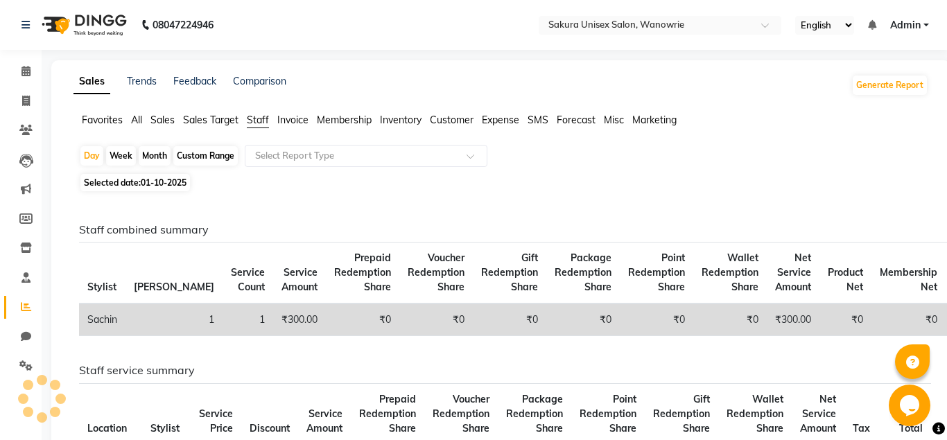
click at [159, 157] on div "Month" at bounding box center [155, 155] width 32 height 19
select select "10"
select select "2025"
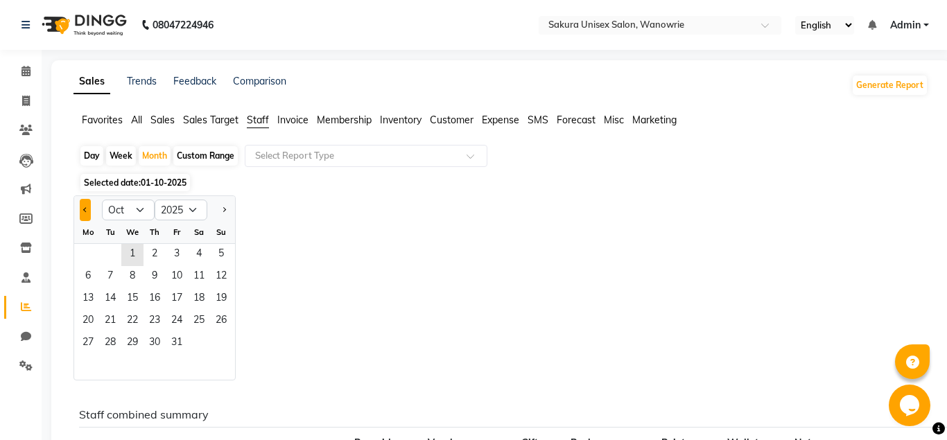
click at [88, 211] on button "Previous month" at bounding box center [85, 210] width 11 height 22
select select "9"
click at [89, 257] on span "1" at bounding box center [88, 255] width 22 height 22
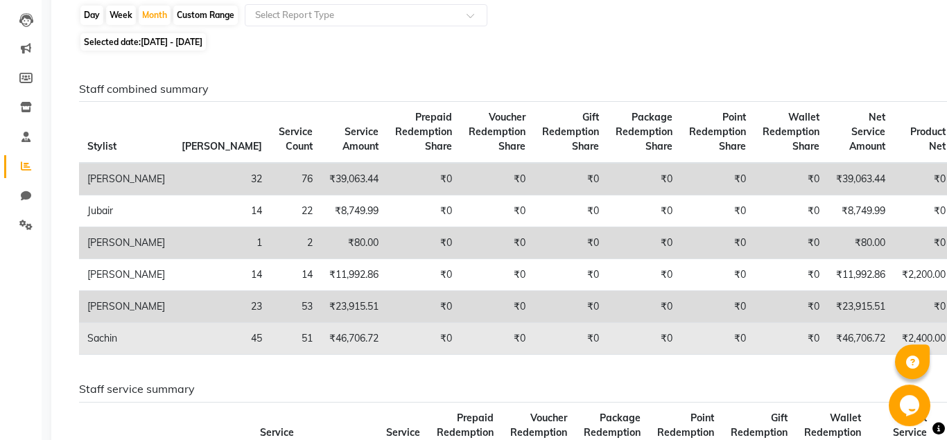
scroll to position [141, 0]
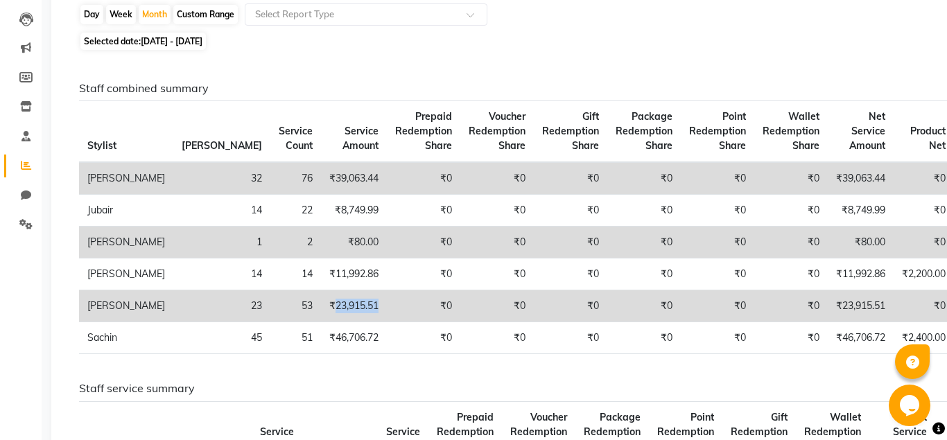
drag, startPoint x: 286, startPoint y: 306, endPoint x: 236, endPoint y: 301, distance: 49.4
click at [321, 301] on td "₹23,915.51" at bounding box center [354, 306] width 66 height 32
click at [460, 318] on td "₹0" at bounding box center [496, 306] width 73 height 32
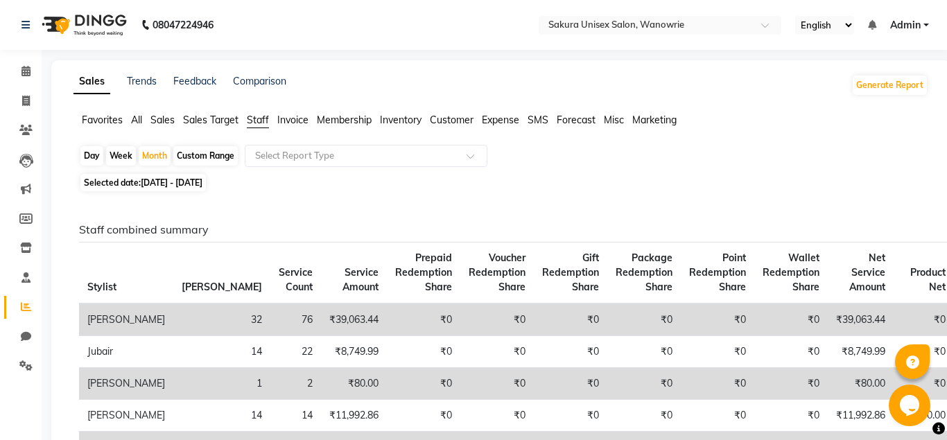
click at [86, 115] on span "Favorites" at bounding box center [102, 120] width 41 height 12
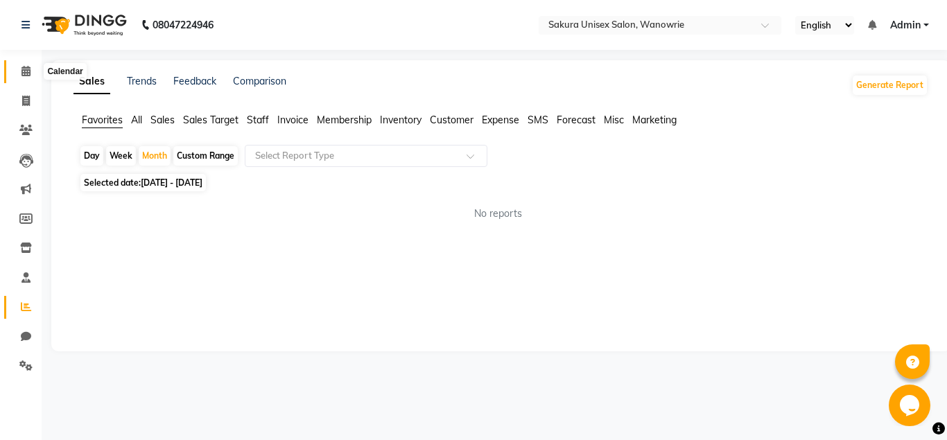
click at [30, 76] on icon at bounding box center [25, 71] width 9 height 10
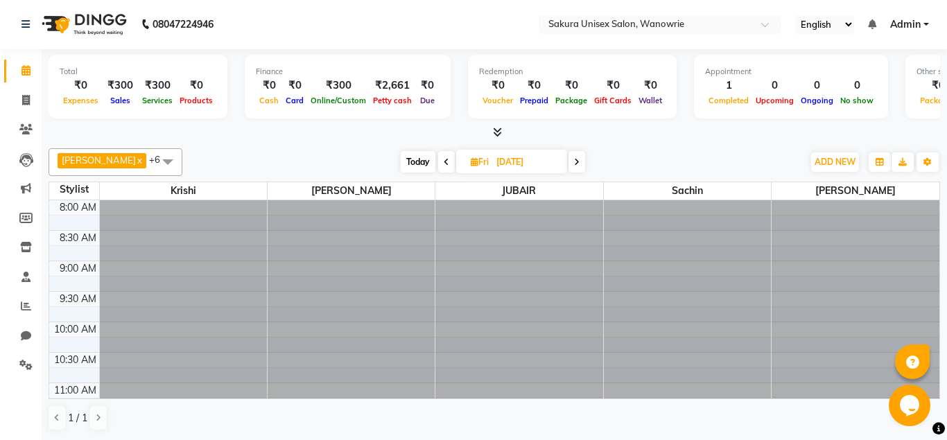
click at [283, 154] on div "[DATE] [DATE]" at bounding box center [492, 162] width 606 height 21
click at [25, 112] on li "Invoice" at bounding box center [21, 101] width 42 height 30
drag, startPoint x: 25, startPoint y: 105, endPoint x: 34, endPoint y: 100, distance: 10.2
click at [26, 105] on icon at bounding box center [26, 100] width 8 height 10
select select "7662"
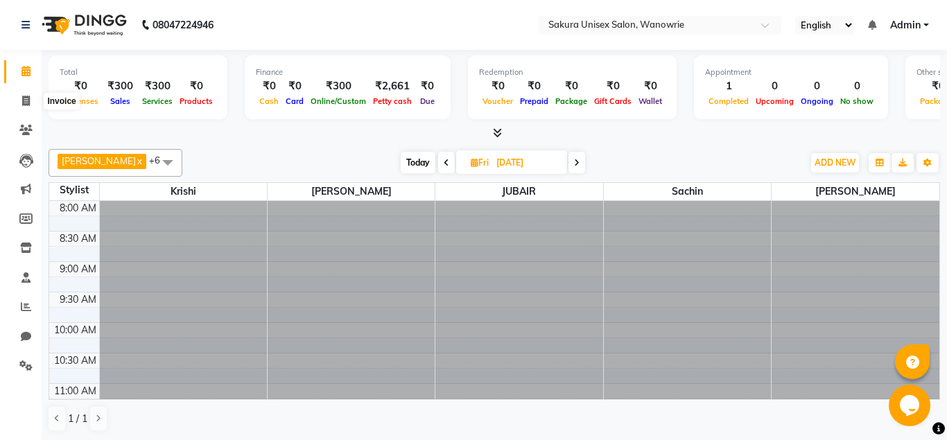
select select "service"
